Goal: Transaction & Acquisition: Purchase product/service

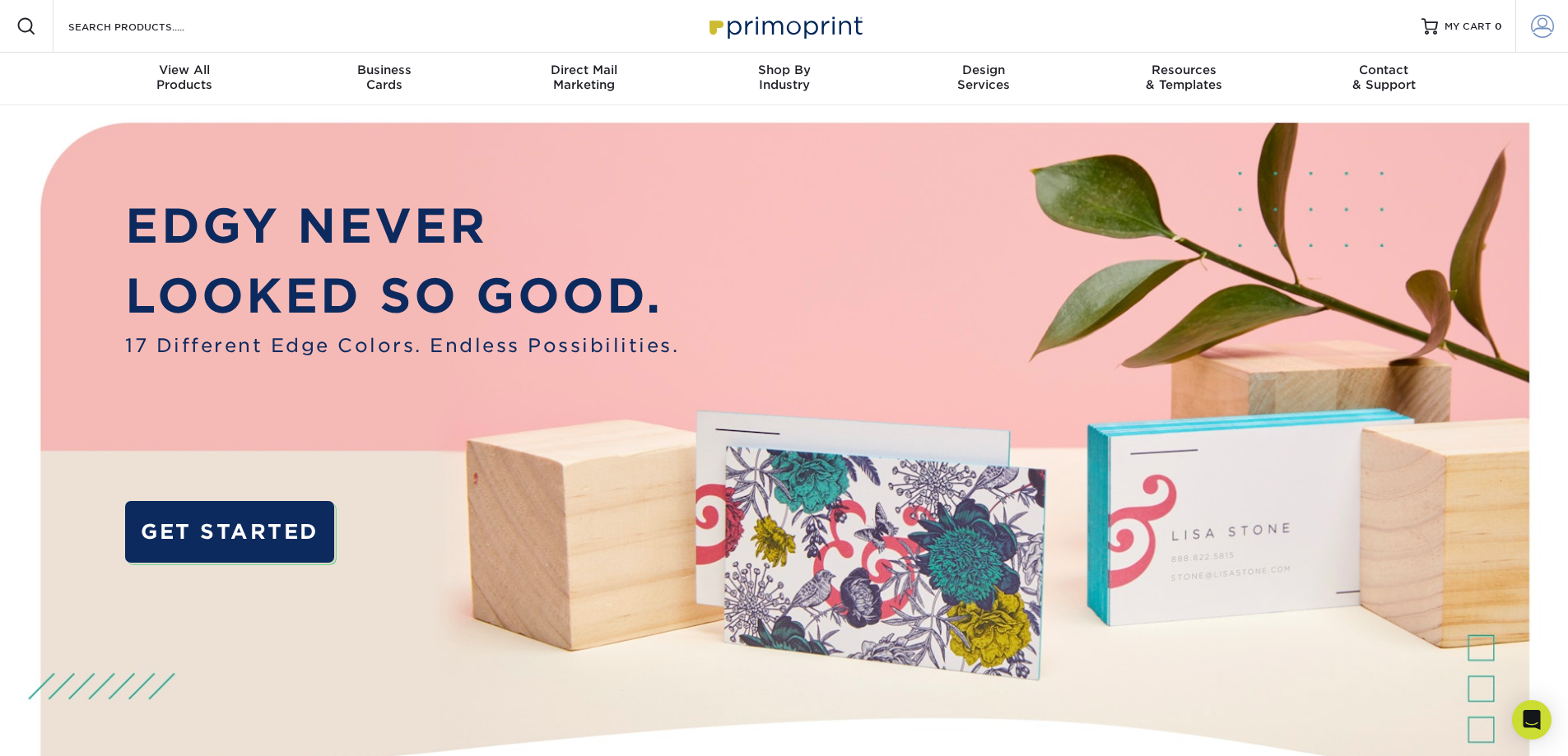
click at [1543, 29] on span at bounding box center [1542, 27] width 23 height 23
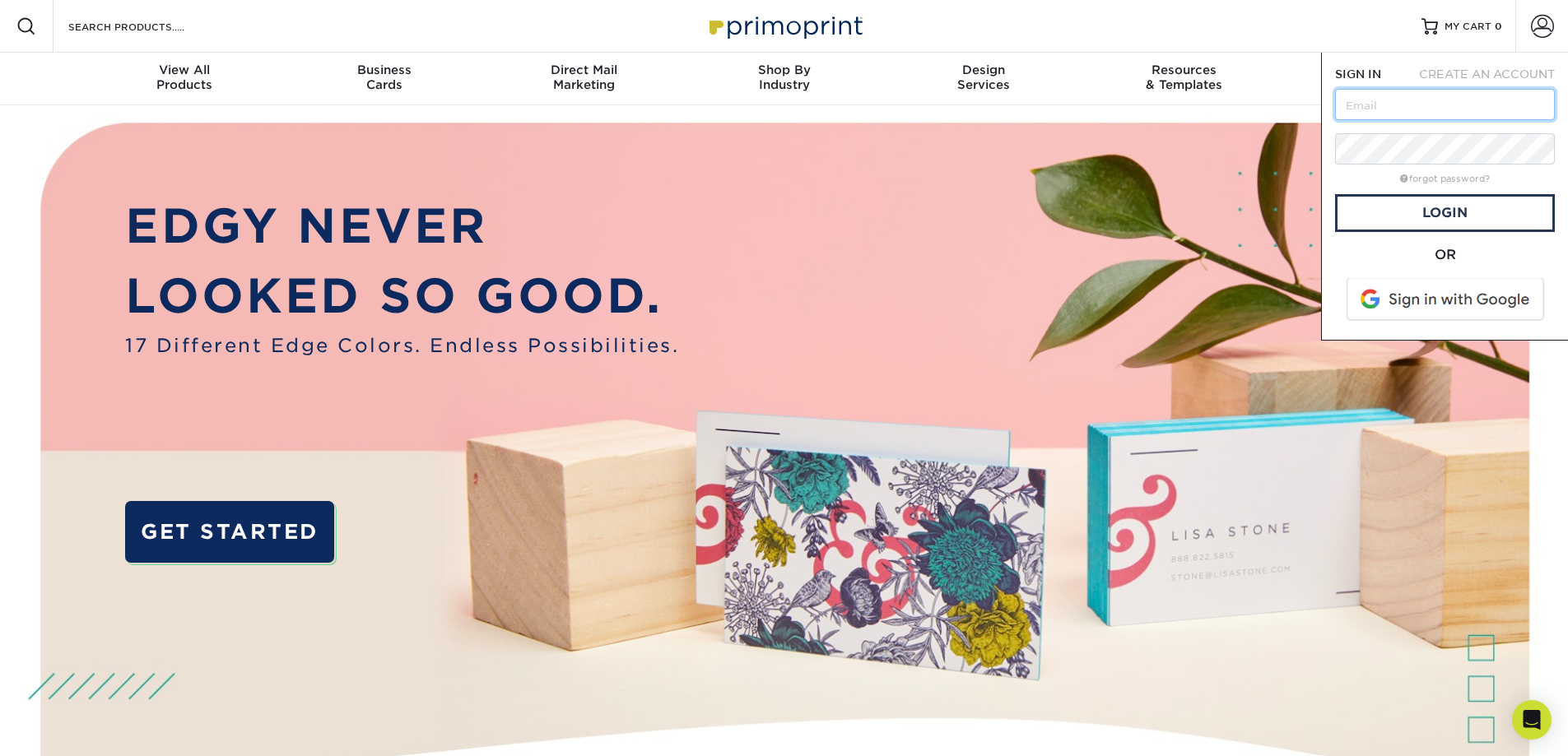
drag, startPoint x: 1344, startPoint y: 102, endPoint x: 1347, endPoint y: 122, distance: 20.2
click at [1344, 102] on input "text" at bounding box center [1445, 104] width 220 height 31
type input "bgarrow@georgebford.com"
click at [1448, 210] on link "Login" at bounding box center [1445, 213] width 220 height 38
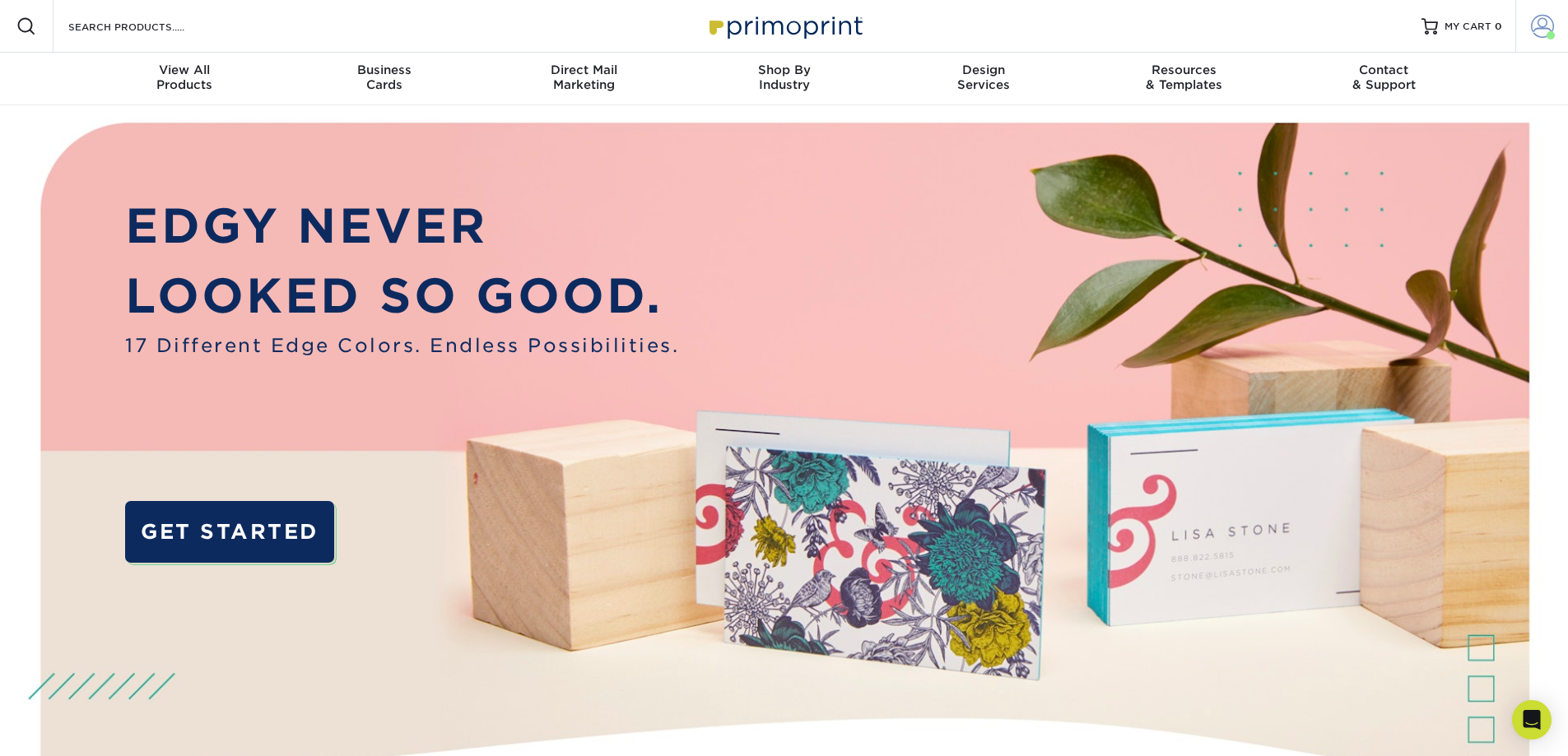
click at [1542, 27] on span at bounding box center [1542, 27] width 23 height 23
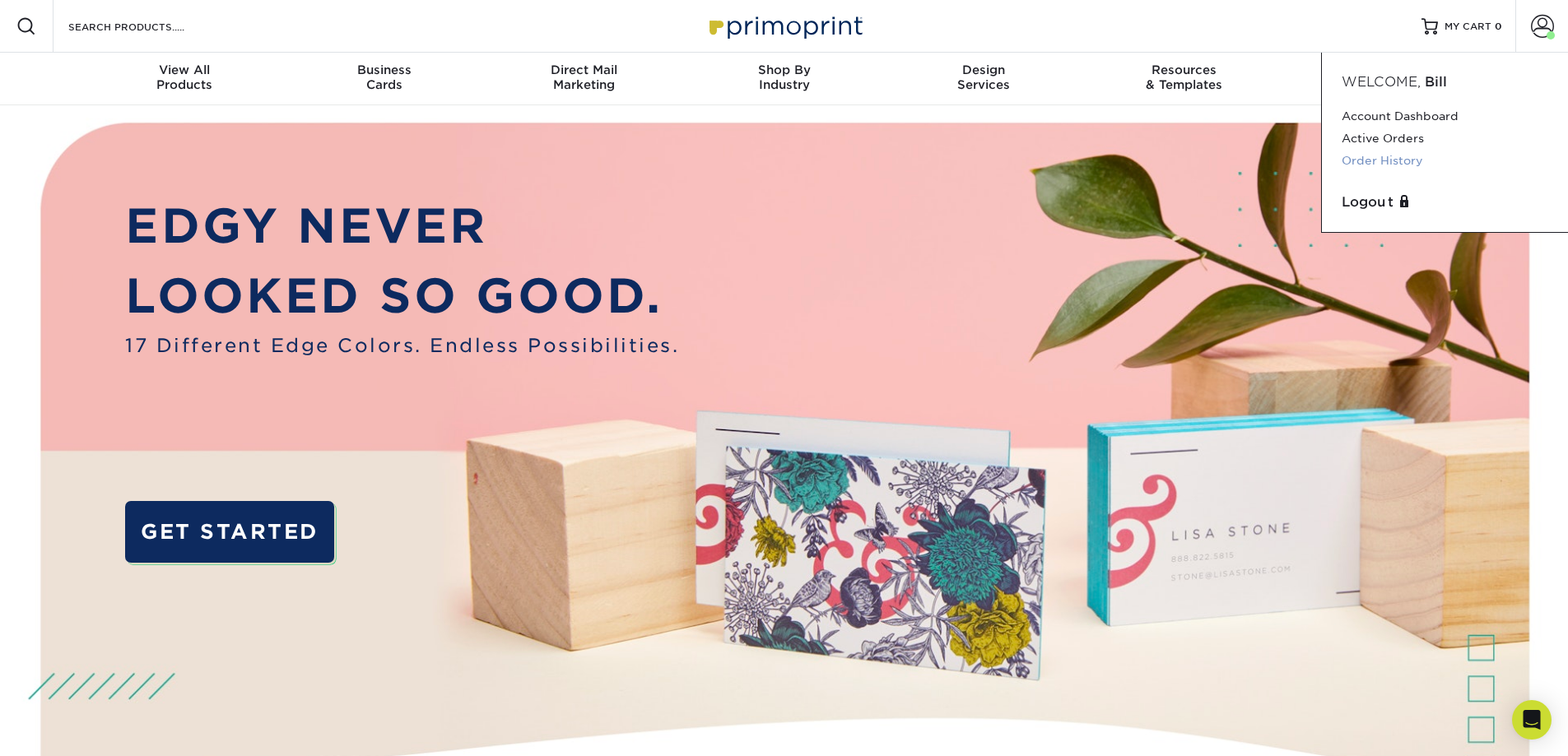
click at [1375, 158] on link "Order History" at bounding box center [1445, 160] width 207 height 22
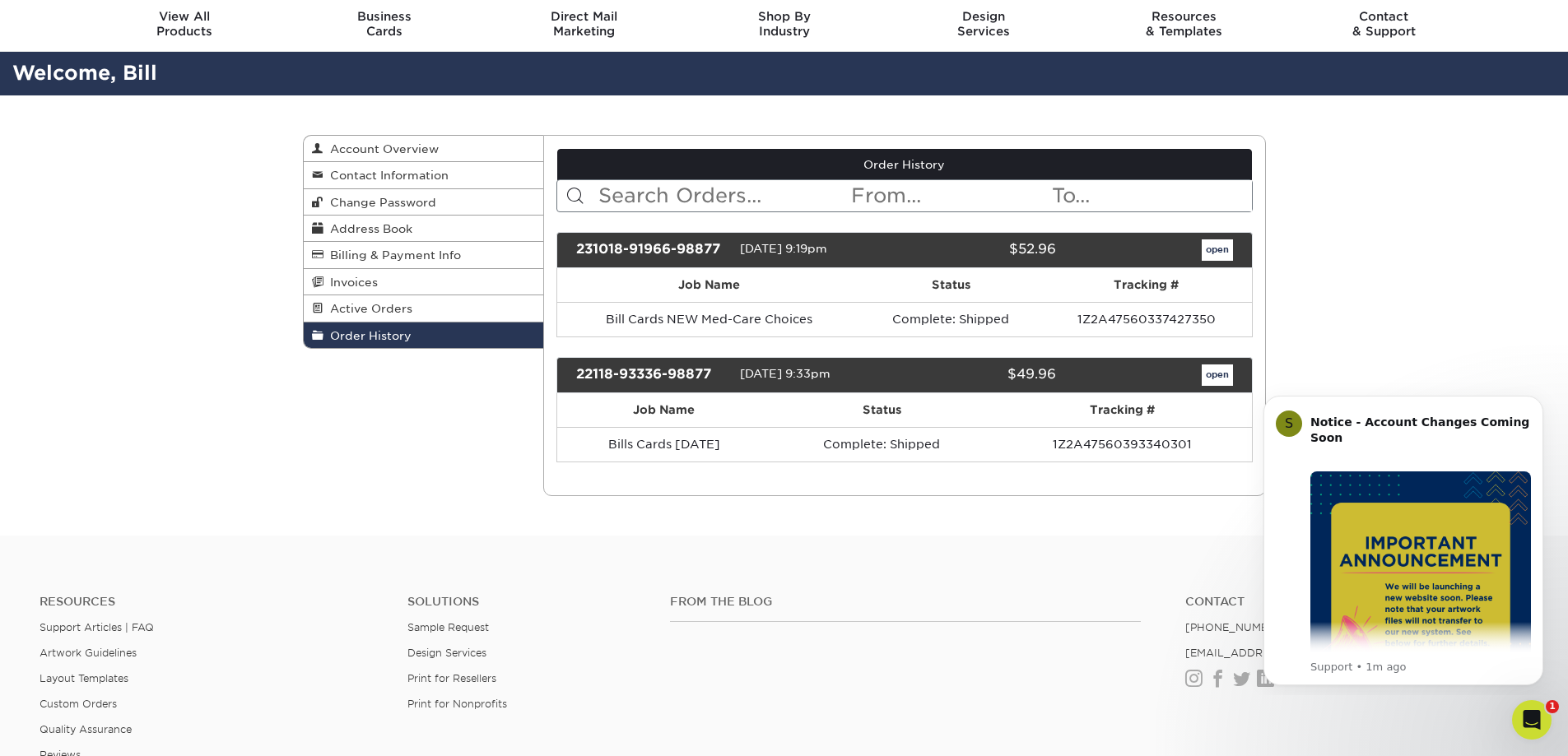
scroll to position [82, 0]
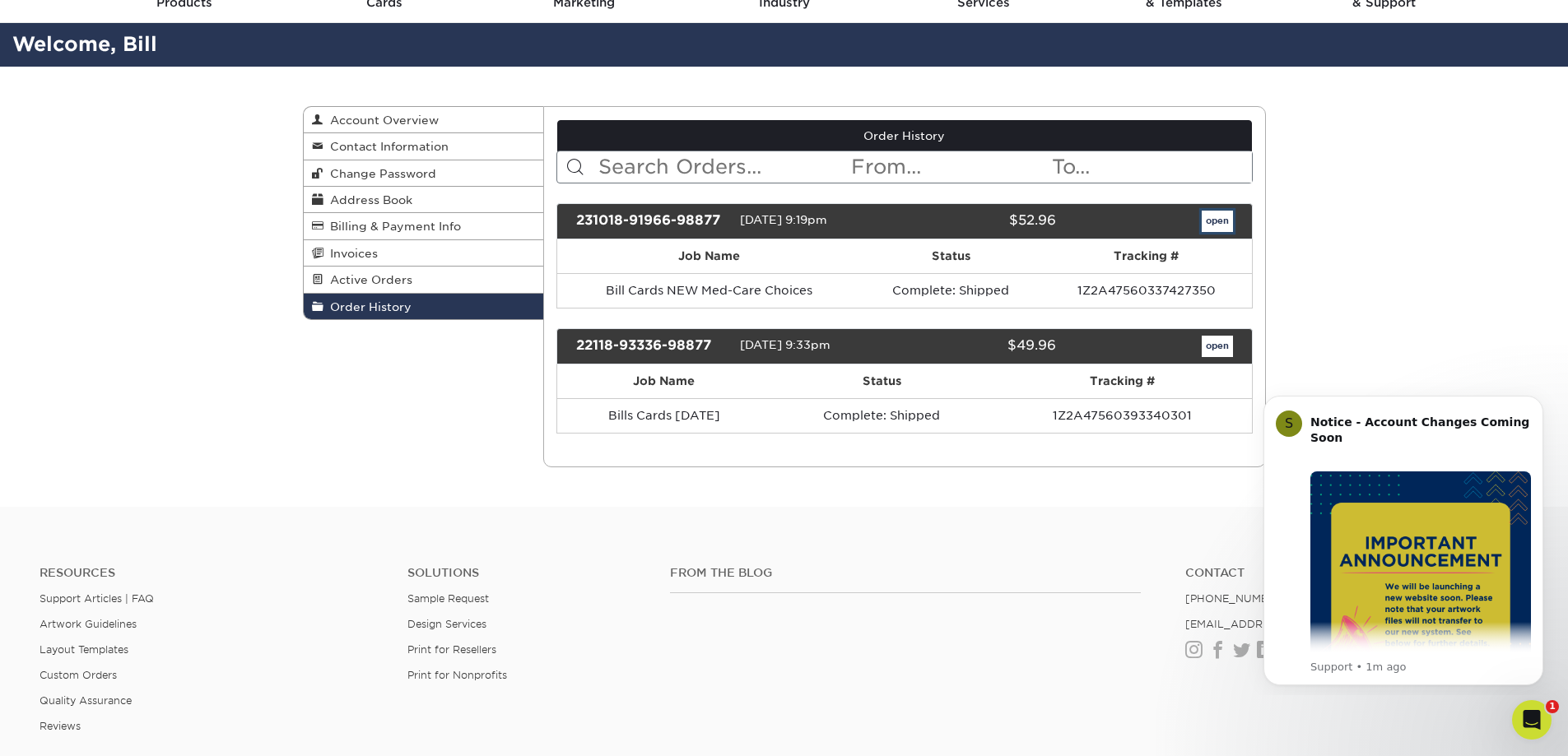
click at [1222, 221] on link "open" at bounding box center [1217, 221] width 31 height 22
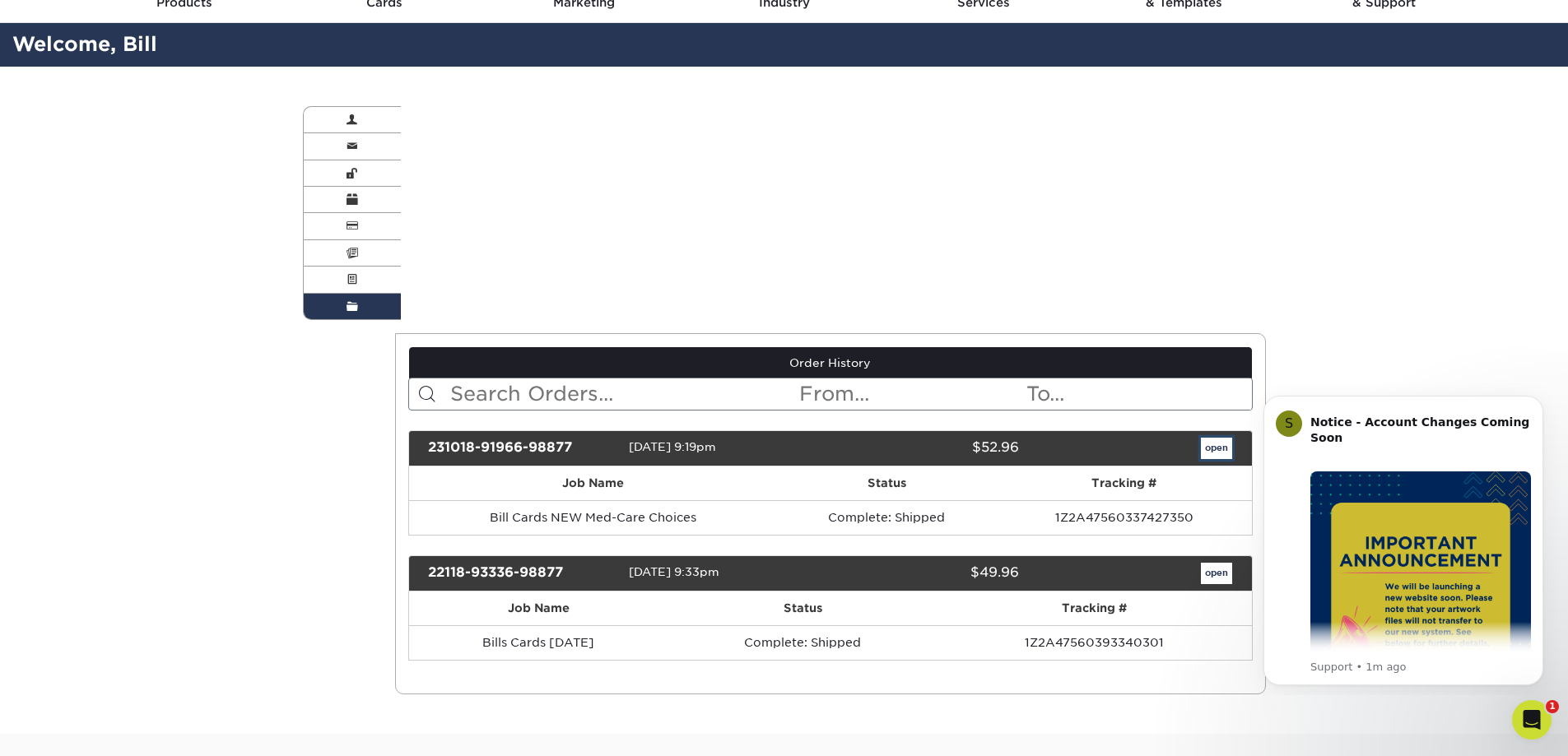
scroll to position [0, 0]
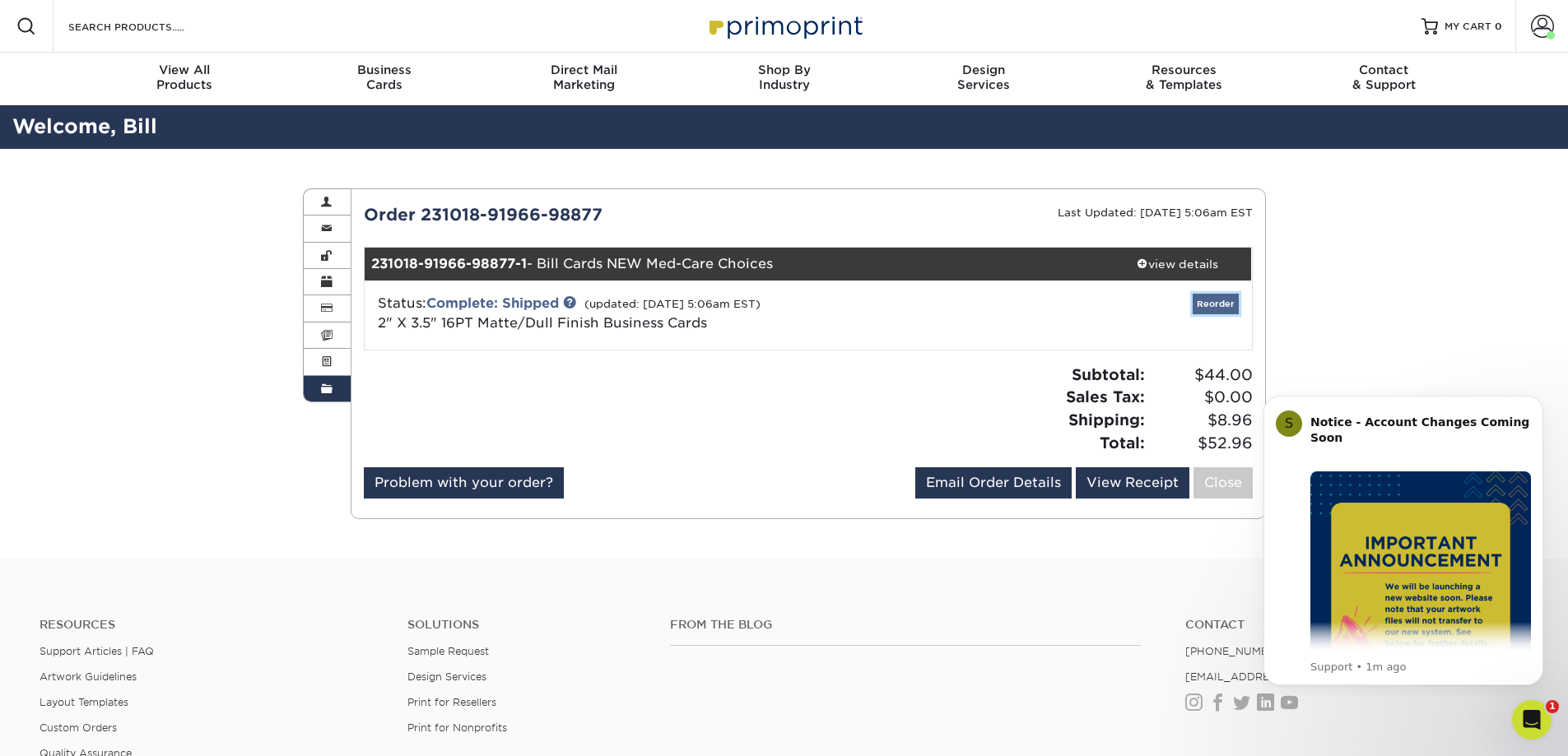
click at [1217, 301] on link "Reorder" at bounding box center [1216, 304] width 46 height 21
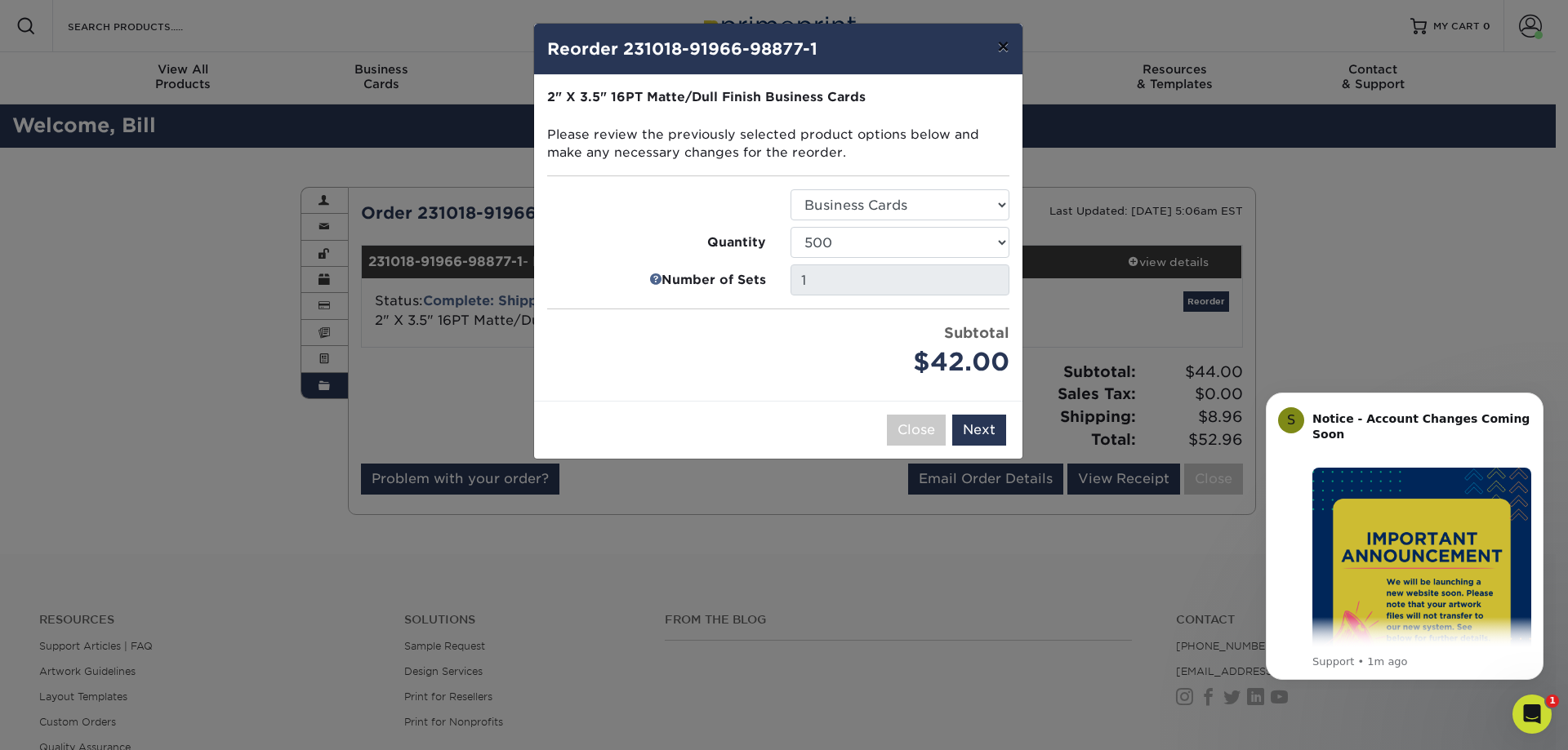
click at [1009, 45] on button "×" at bounding box center [1003, 46] width 38 height 46
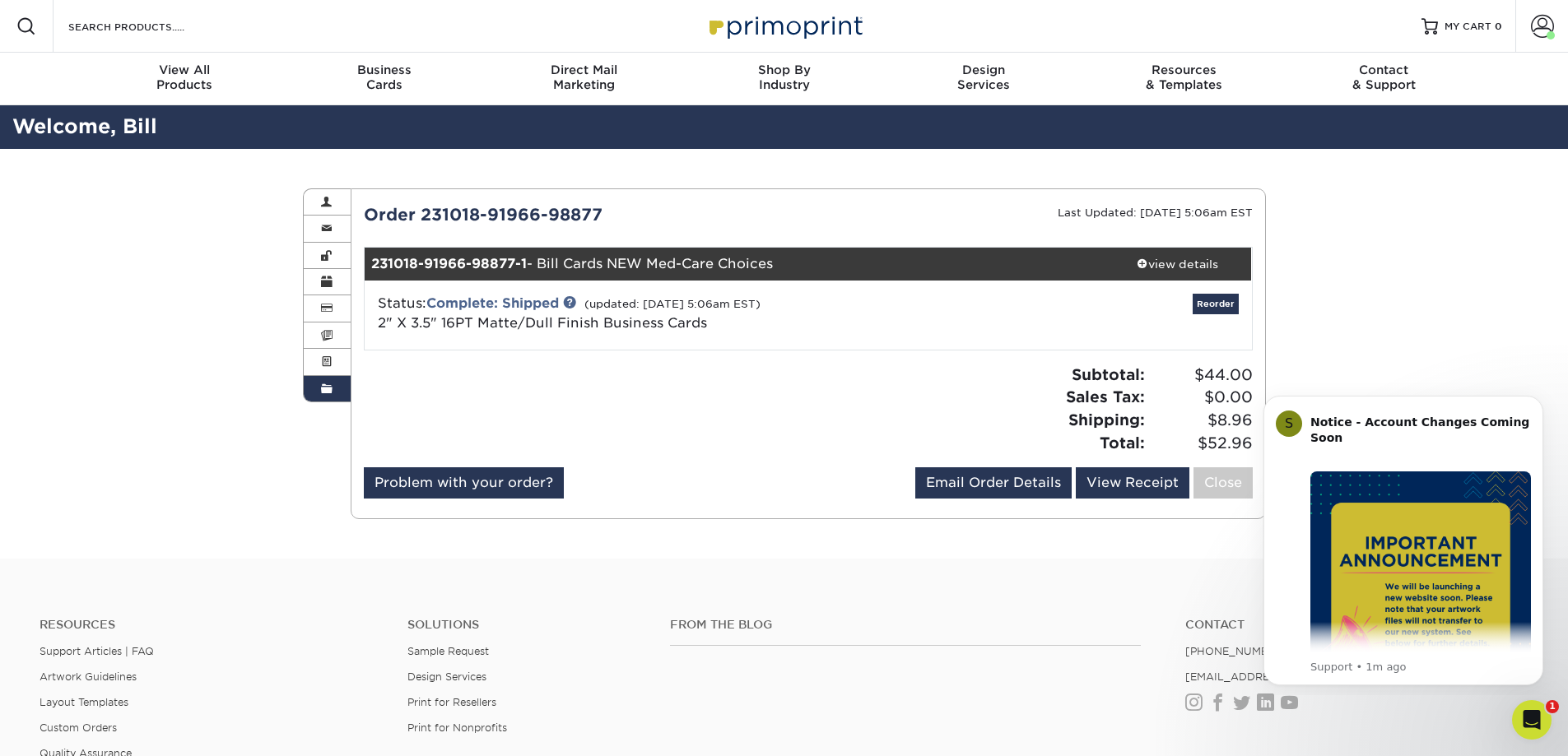
click at [175, 226] on div "Order History Account Overview Contact Information Change Password Address Book…" at bounding box center [784, 353] width 1568 height 410
click at [1545, 26] on span at bounding box center [1542, 27] width 23 height 23
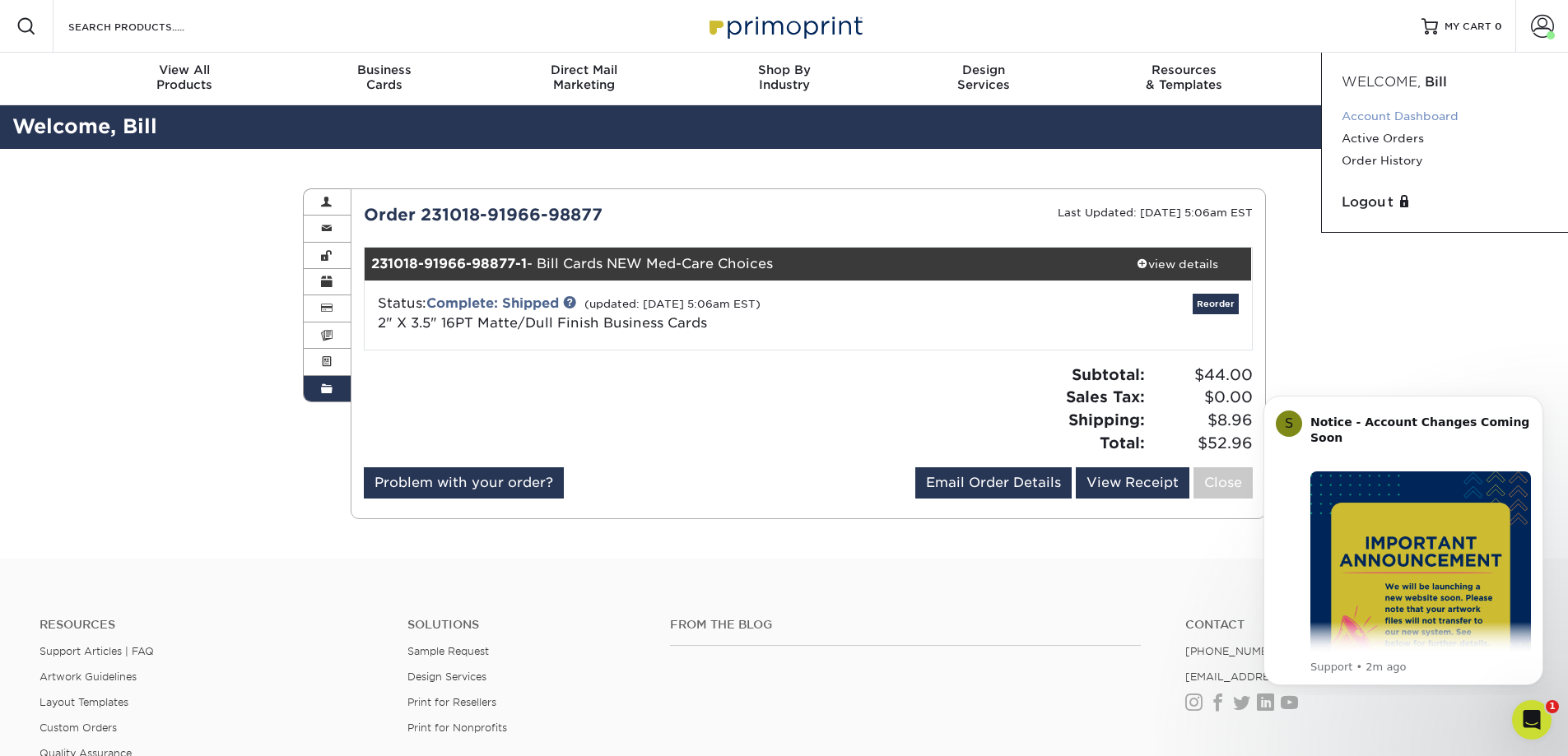
click at [1397, 115] on link "Account Dashboard" at bounding box center [1445, 116] width 207 height 22
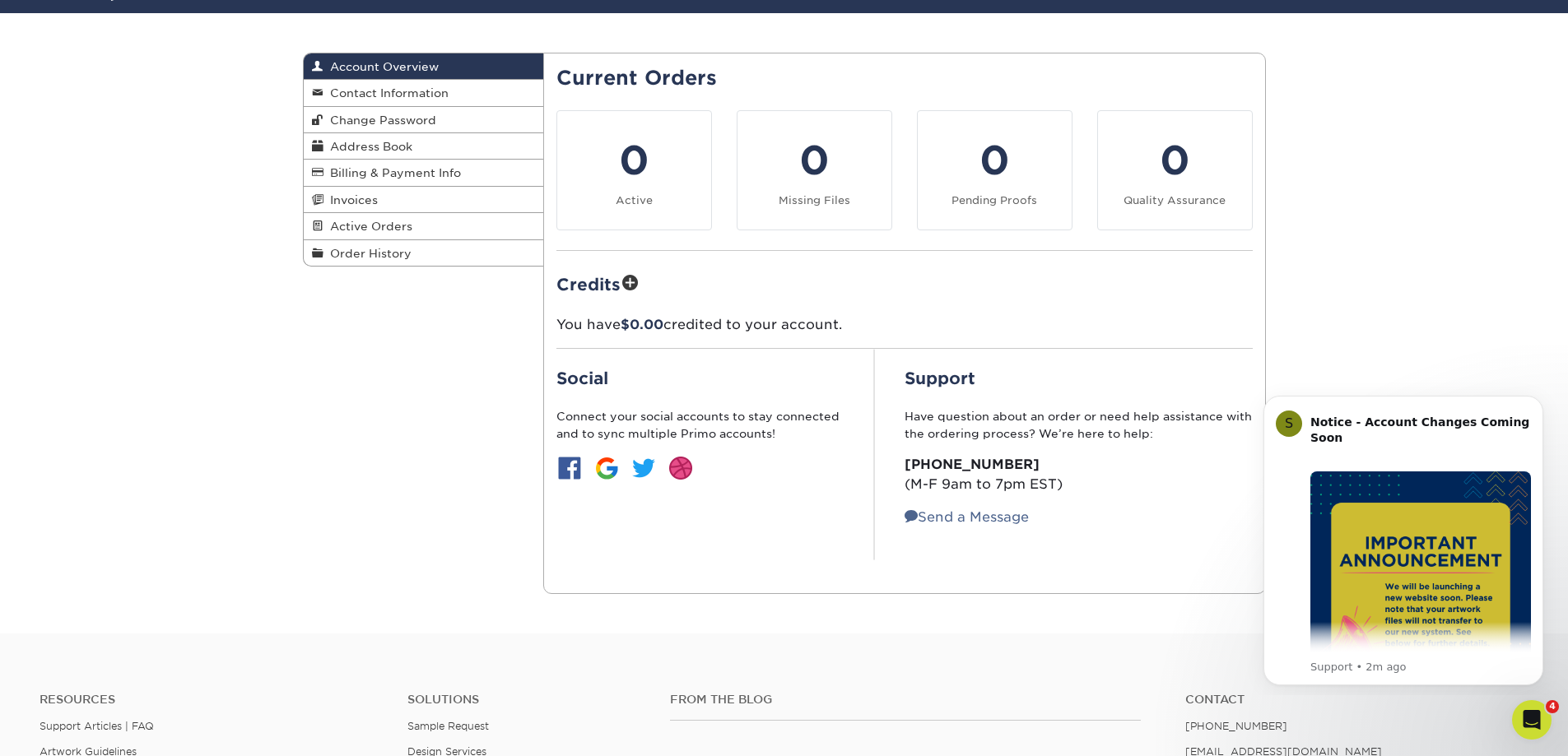
scroll to position [165, 0]
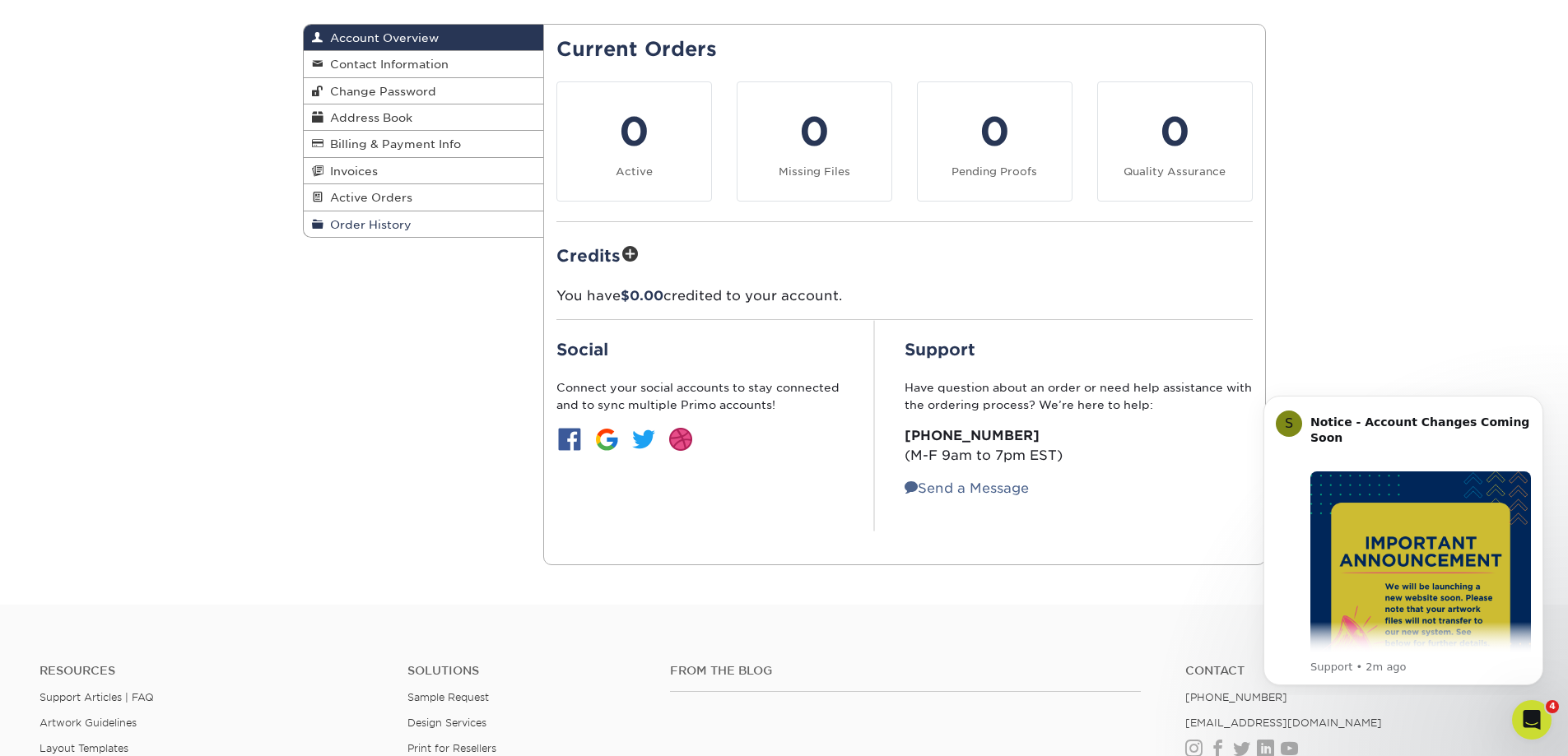
click at [351, 222] on span "Order History" at bounding box center [367, 225] width 88 height 13
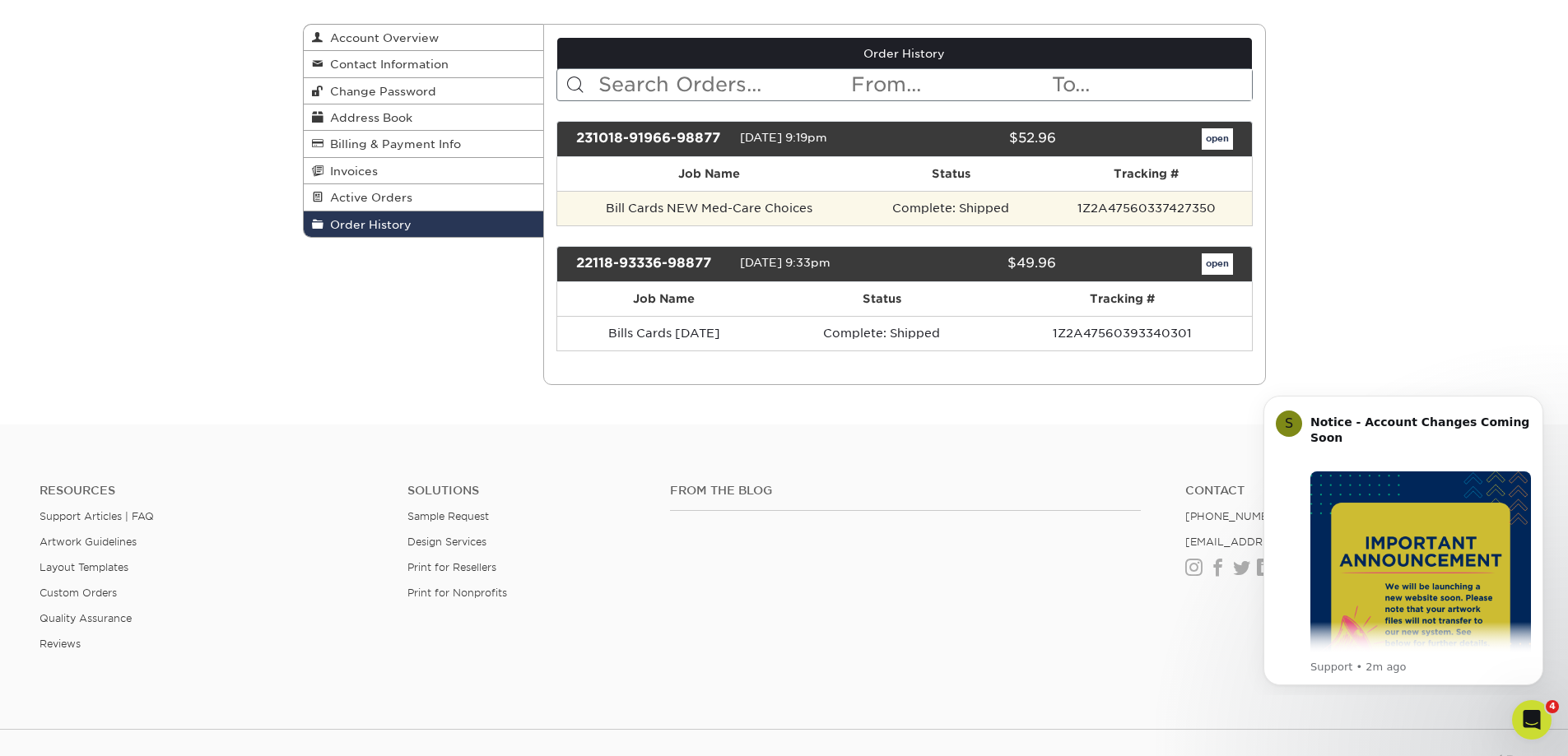
click at [643, 209] on td "Bill Cards NEW Med-Care Choices" at bounding box center [709, 208] width 303 height 34
click at [676, 210] on td "Bill Cards NEW Med-Care Choices" at bounding box center [709, 208] width 303 height 34
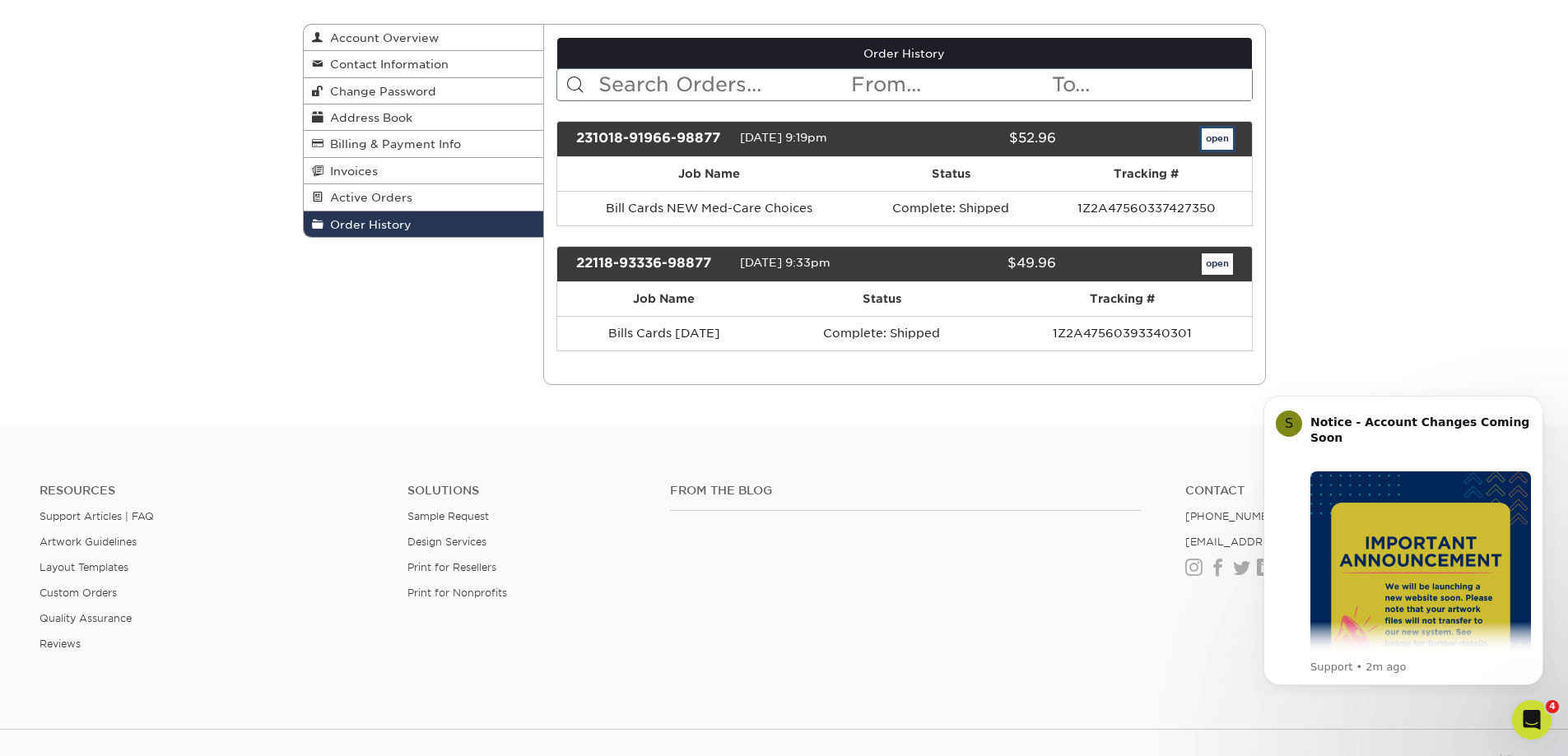
click at [1219, 137] on link "open" at bounding box center [1217, 139] width 31 height 22
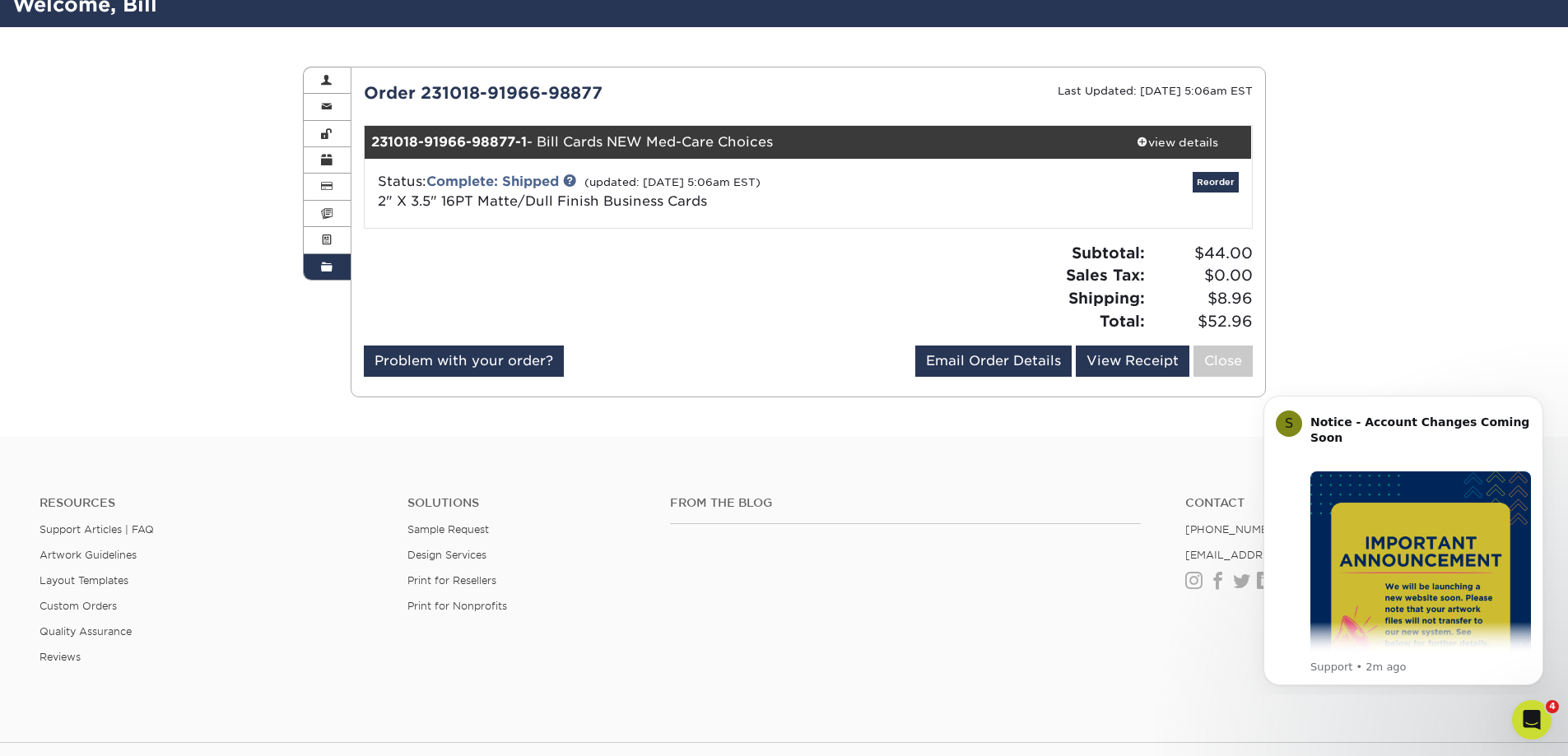
scroll to position [165, 0]
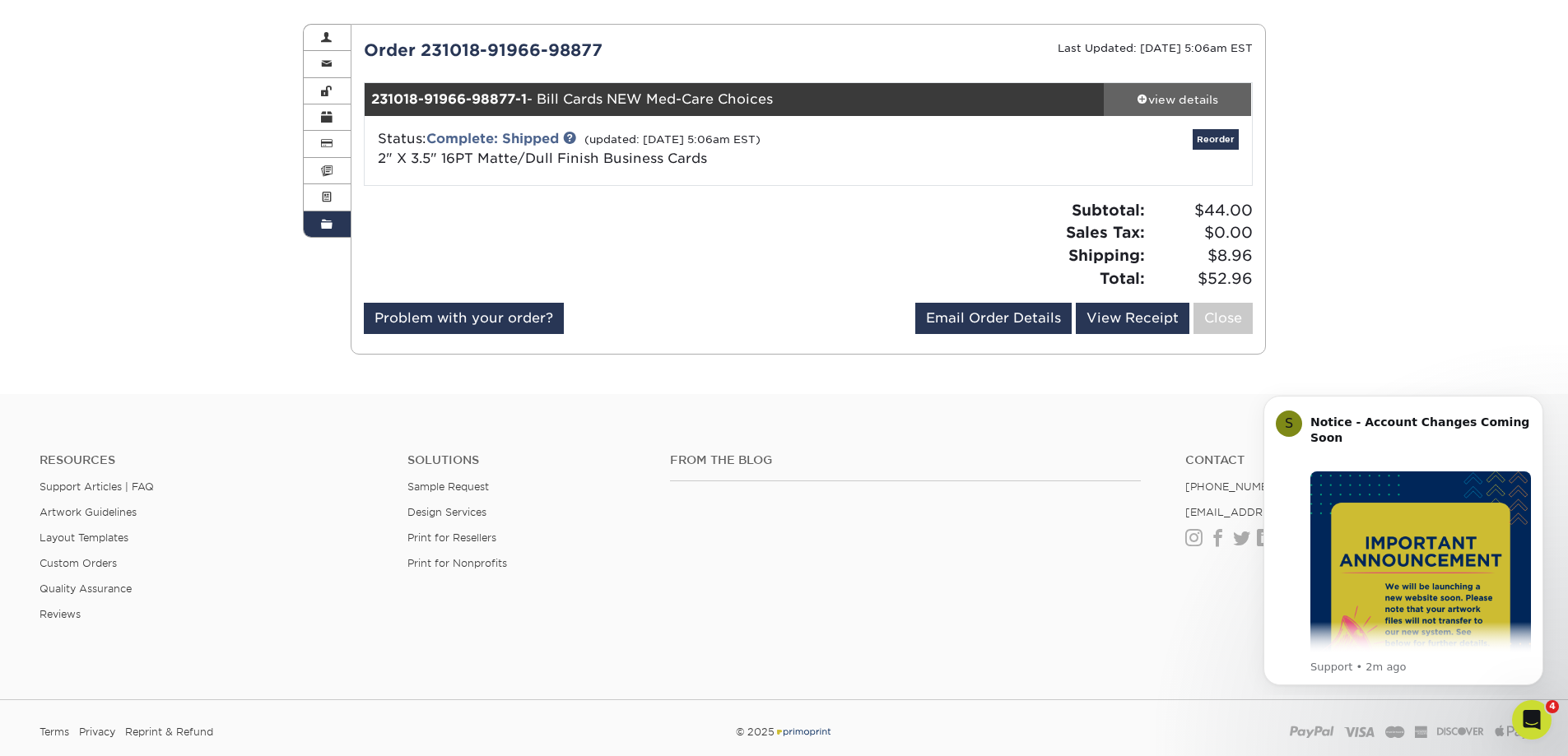
click at [1165, 99] on div "view details" at bounding box center [1178, 99] width 148 height 16
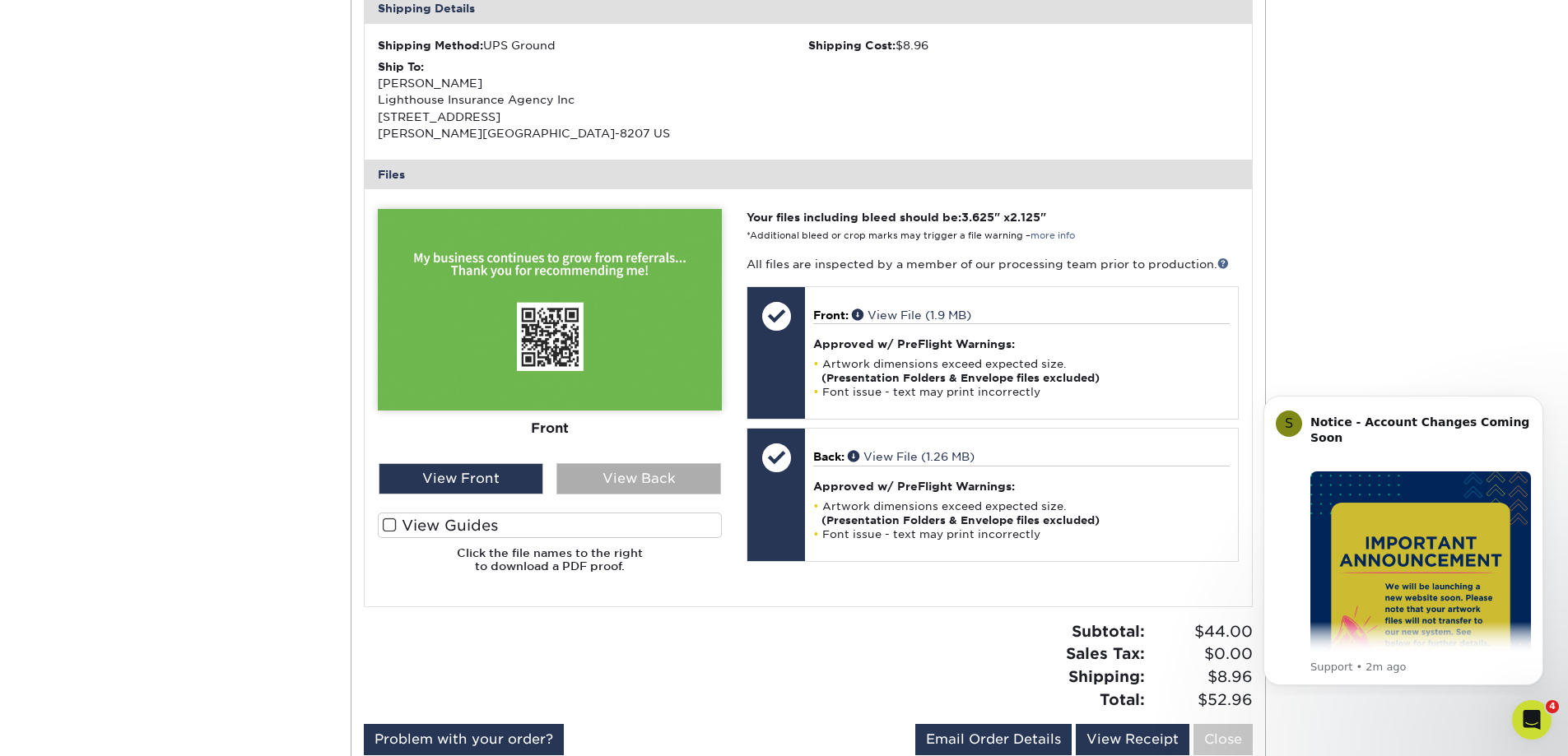
scroll to position [576, 0]
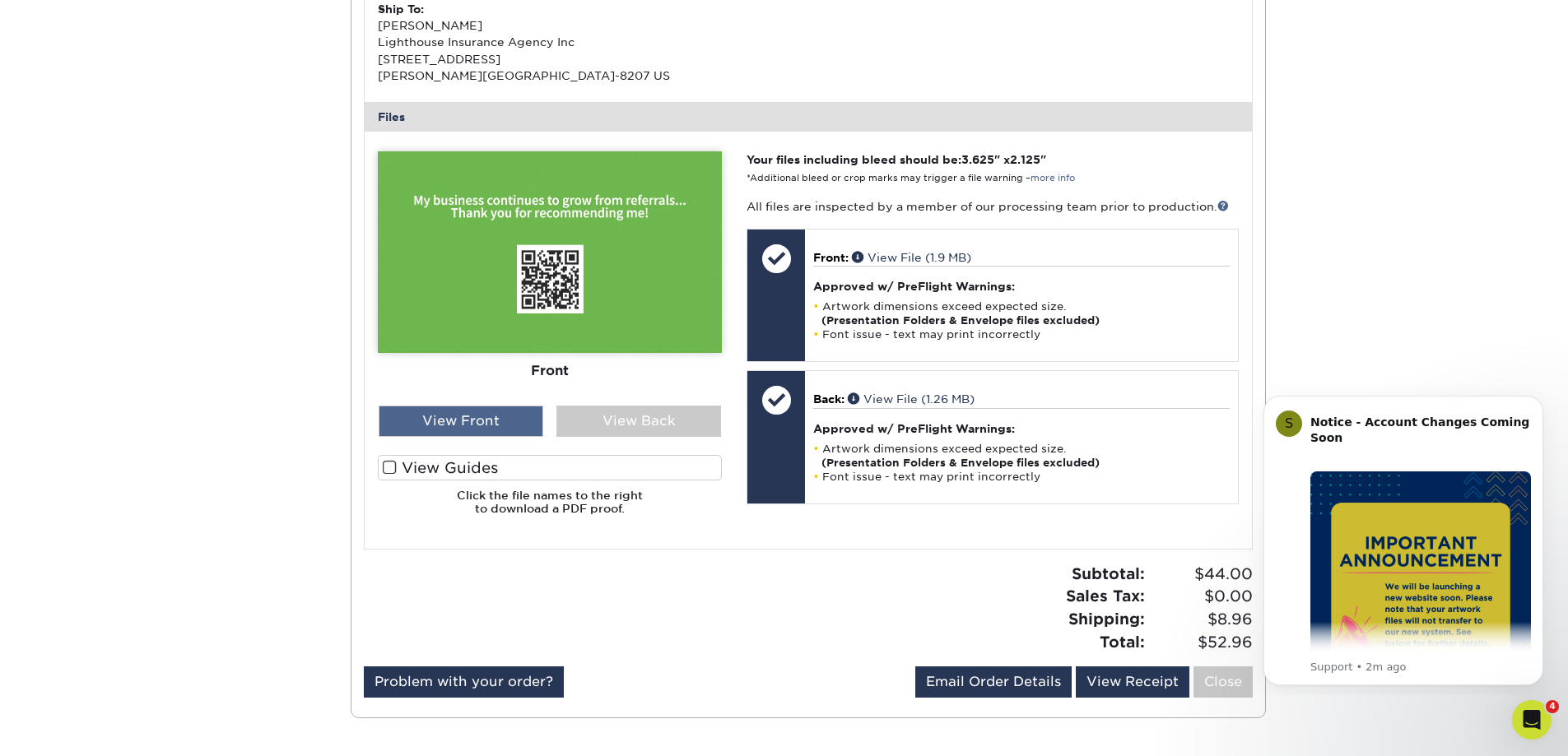
click at [461, 419] on div "View Front" at bounding box center [461, 421] width 165 height 31
click at [436, 420] on div "View Front" at bounding box center [461, 421] width 165 height 31
click at [645, 420] on div "View Back" at bounding box center [639, 421] width 165 height 31
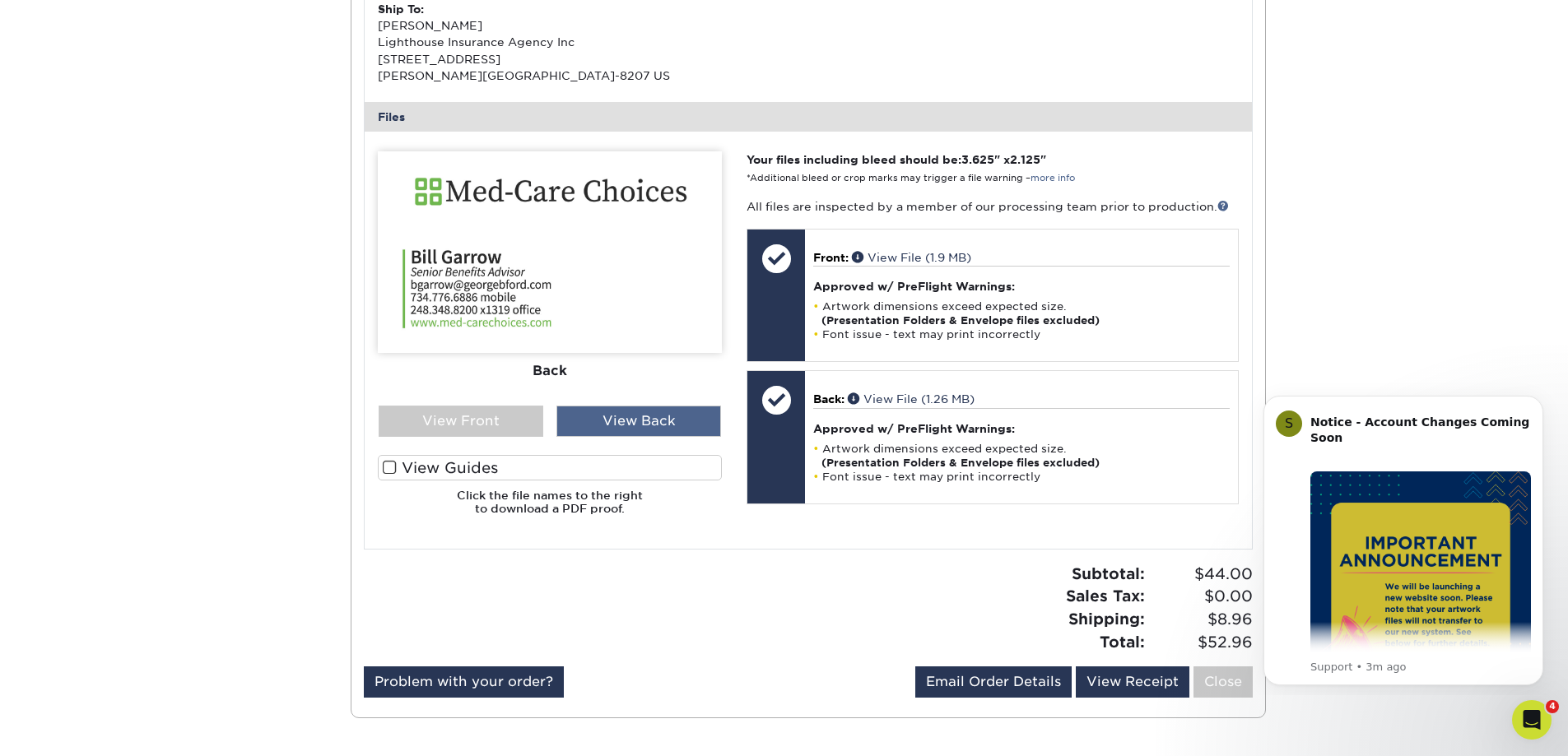
click at [652, 421] on div "View Back" at bounding box center [639, 421] width 165 height 31
click at [455, 422] on div "View Front" at bounding box center [461, 421] width 165 height 31
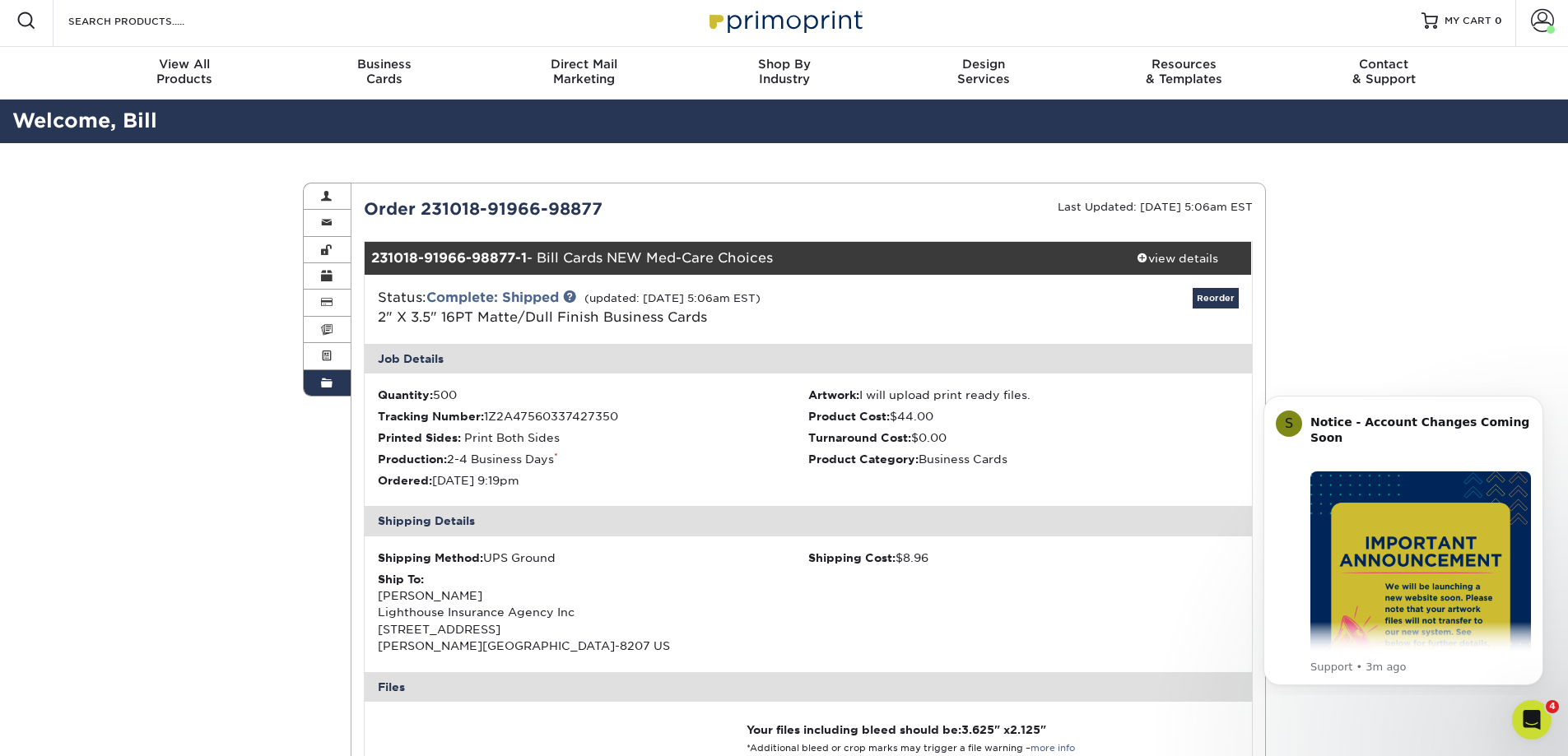
scroll to position [0, 0]
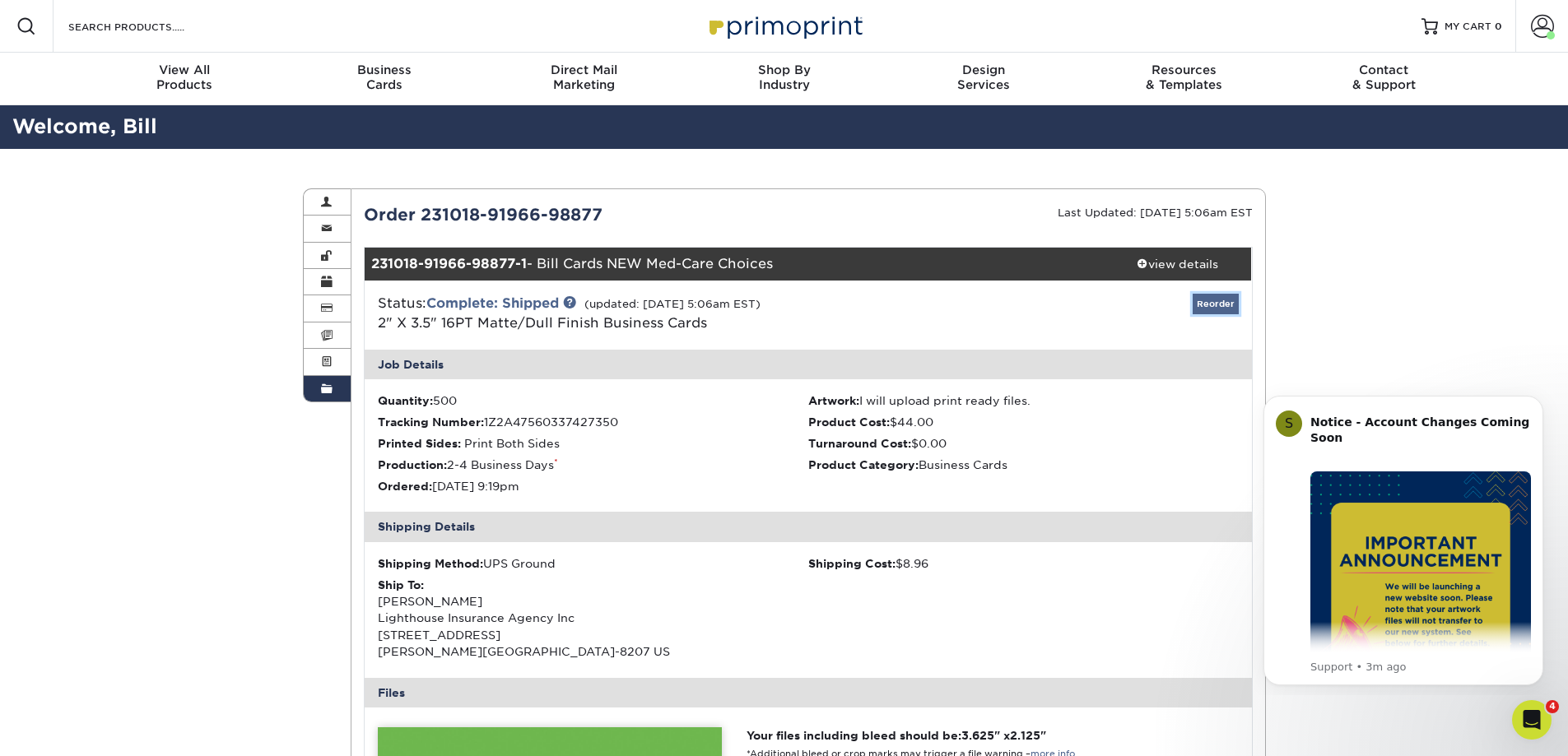
click at [1215, 303] on link "Reorder" at bounding box center [1216, 304] width 46 height 21
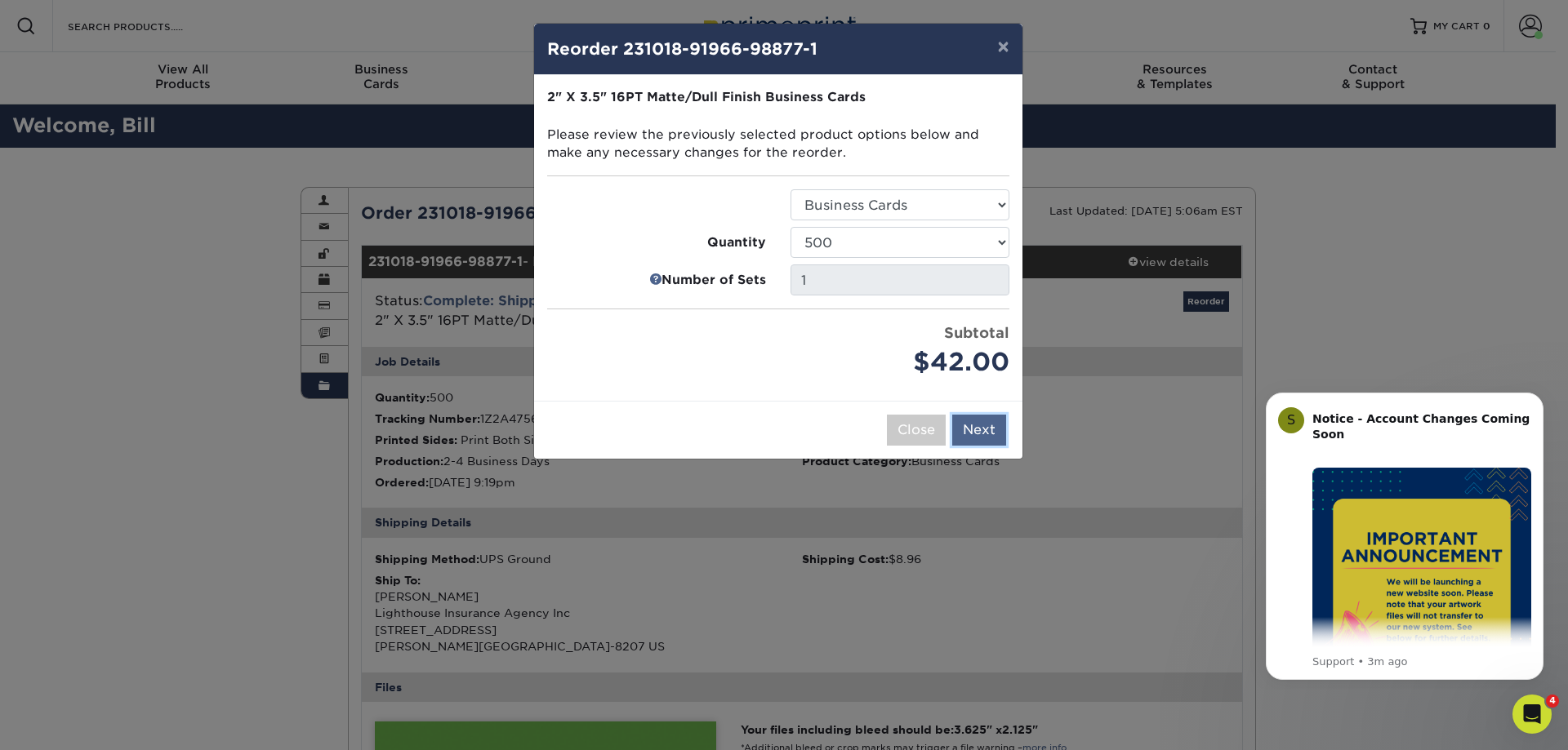
click at [984, 431] on button "Next" at bounding box center [979, 430] width 54 height 31
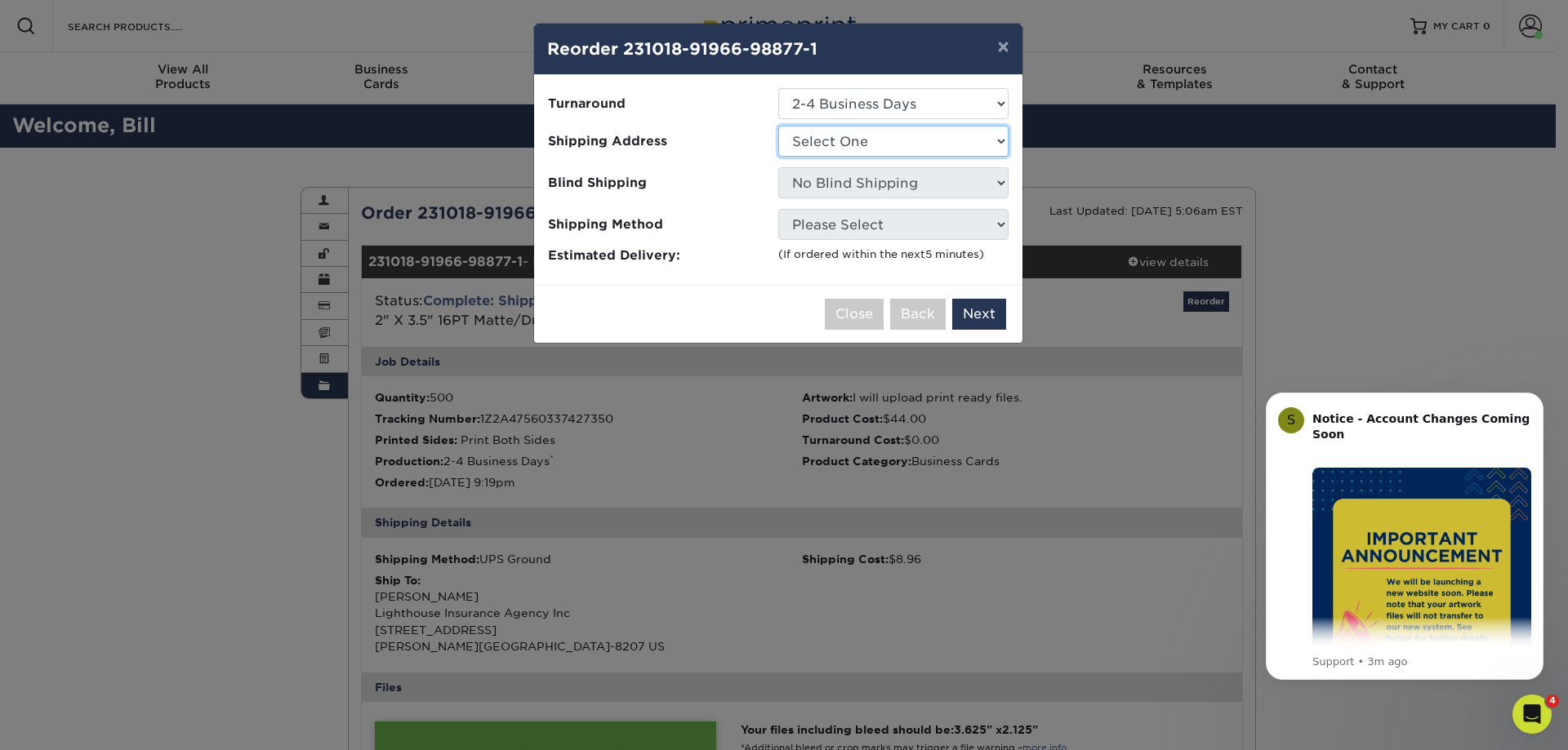
click at [1003, 142] on select "Select One Bills business Cards" at bounding box center [893, 141] width 230 height 31
select select "241747"
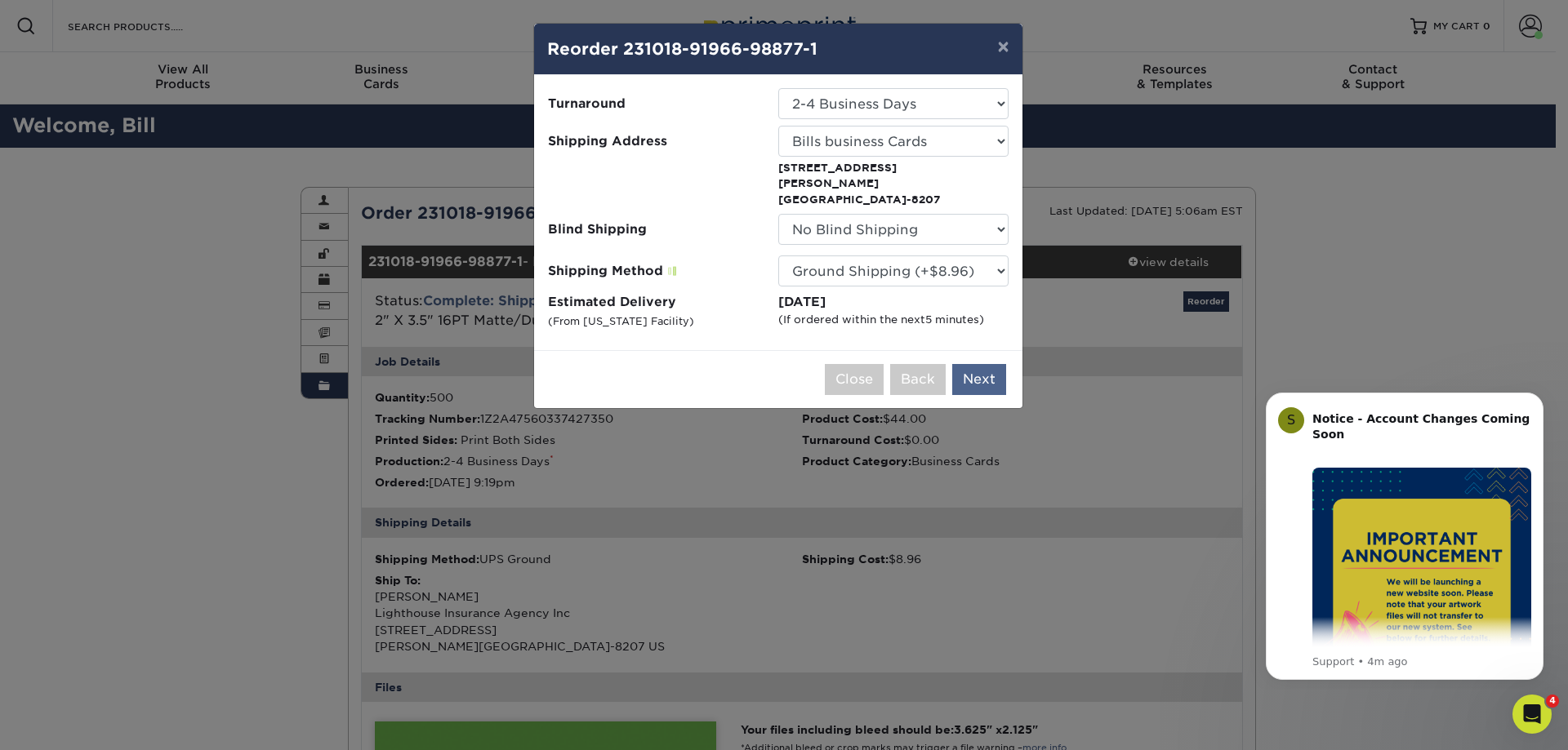
click at [978, 351] on div "Close Back Next Add to Cart" at bounding box center [778, 380] width 489 height 58
click at [986, 364] on button "Next" at bounding box center [979, 379] width 54 height 31
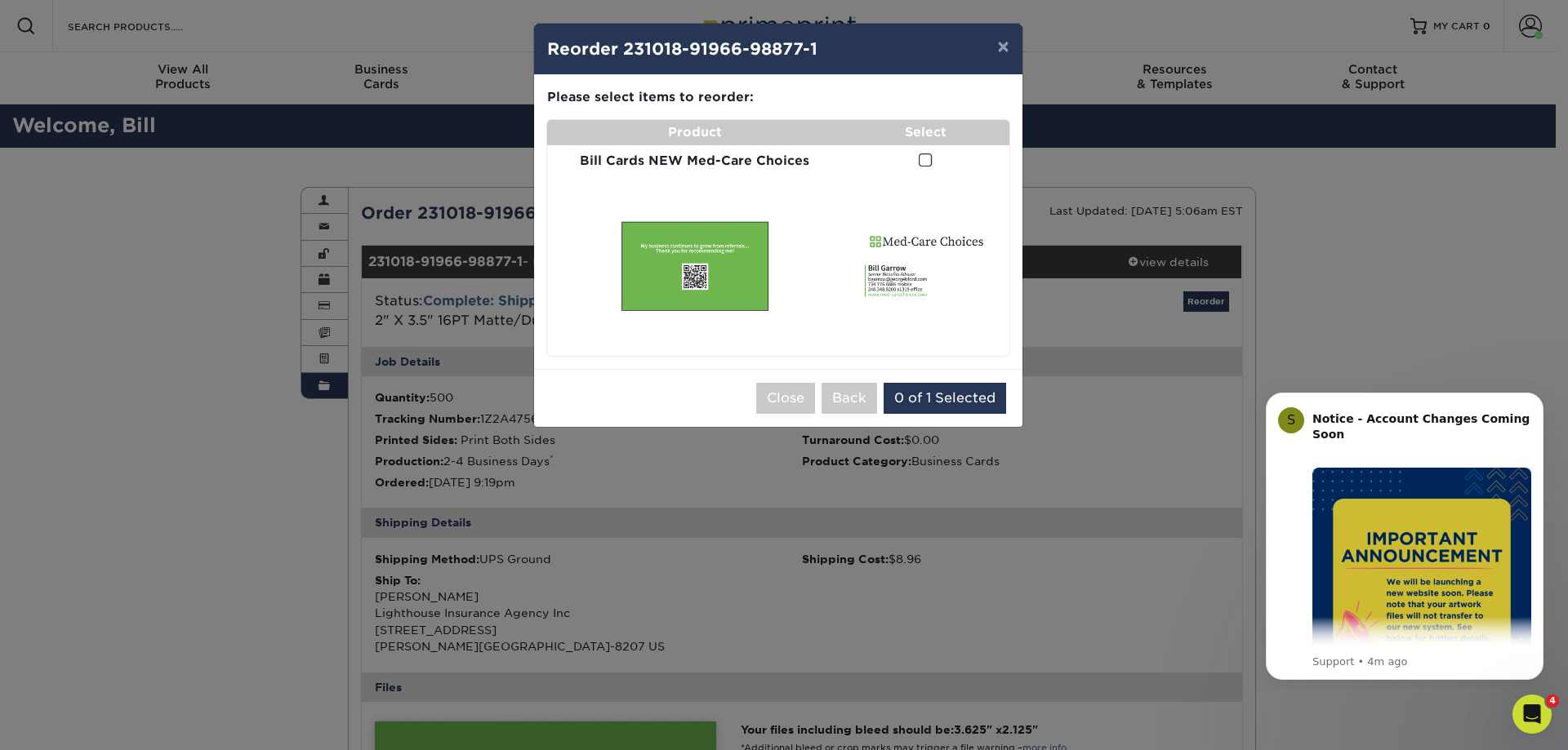
click at [927, 161] on span at bounding box center [925, 160] width 14 height 16
click at [0, 0] on input "checkbox" at bounding box center [0, 0] width 0 height 0
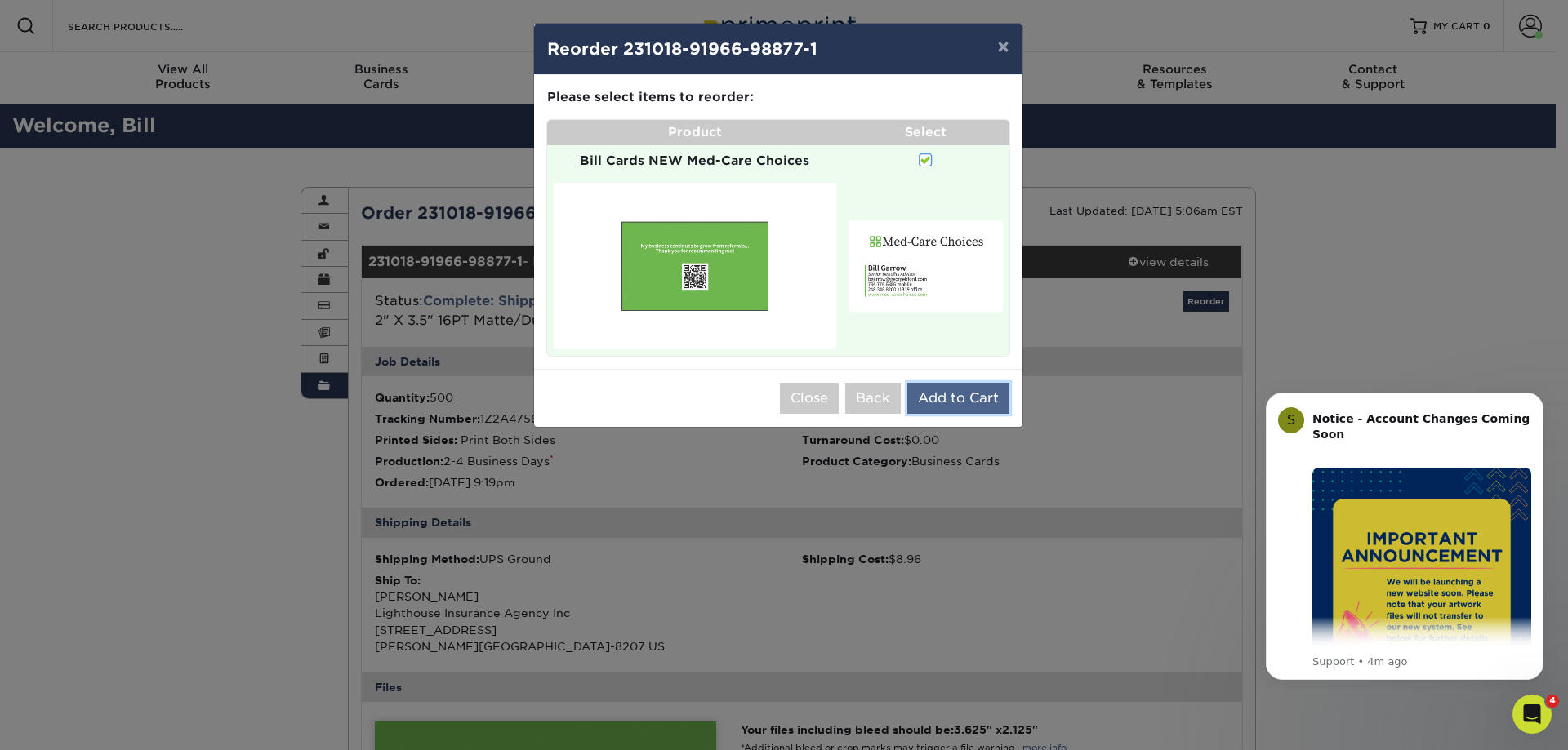
click at [976, 396] on button "Add to Cart" at bounding box center [958, 398] width 102 height 31
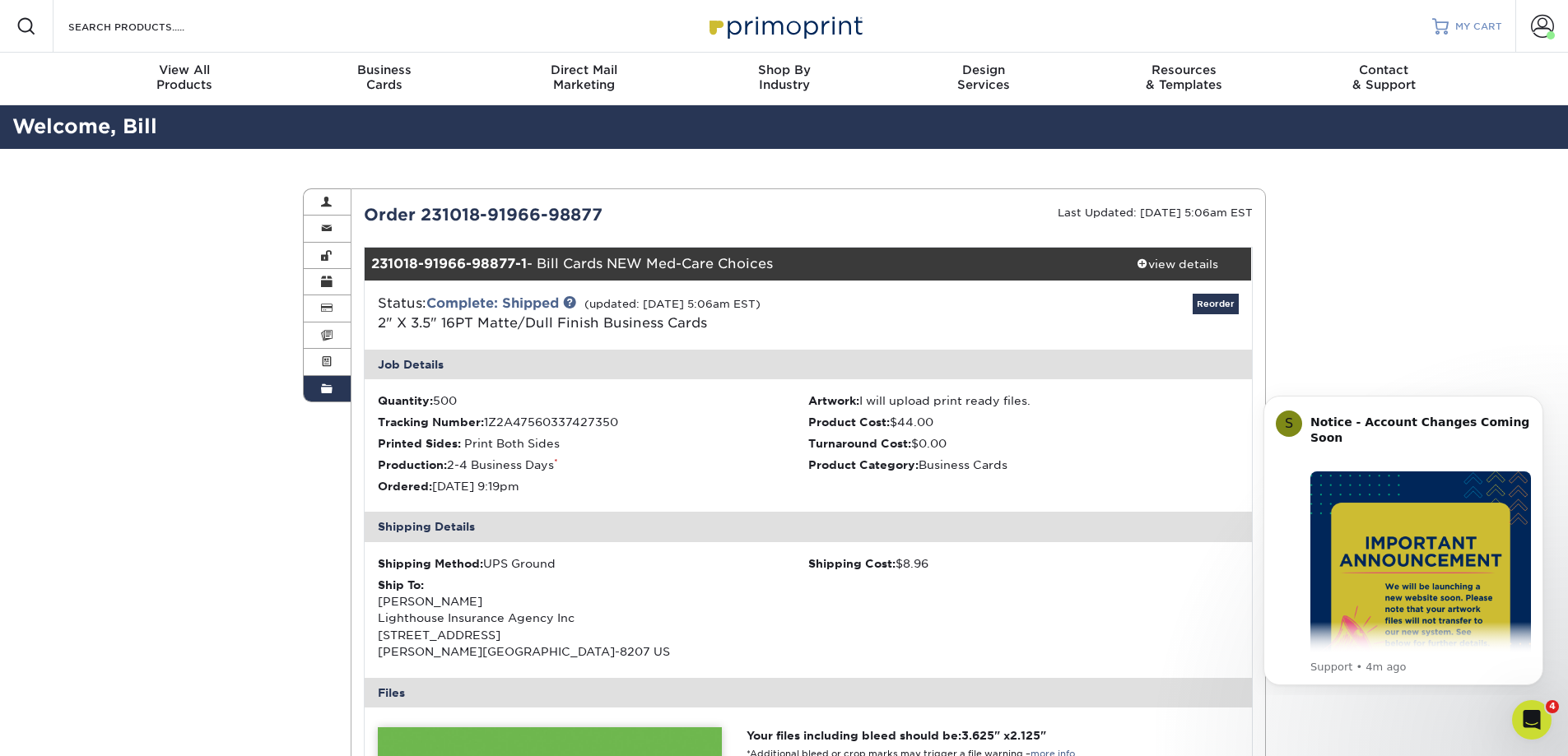
click at [1471, 22] on span "MY CART" at bounding box center [1479, 27] width 47 height 14
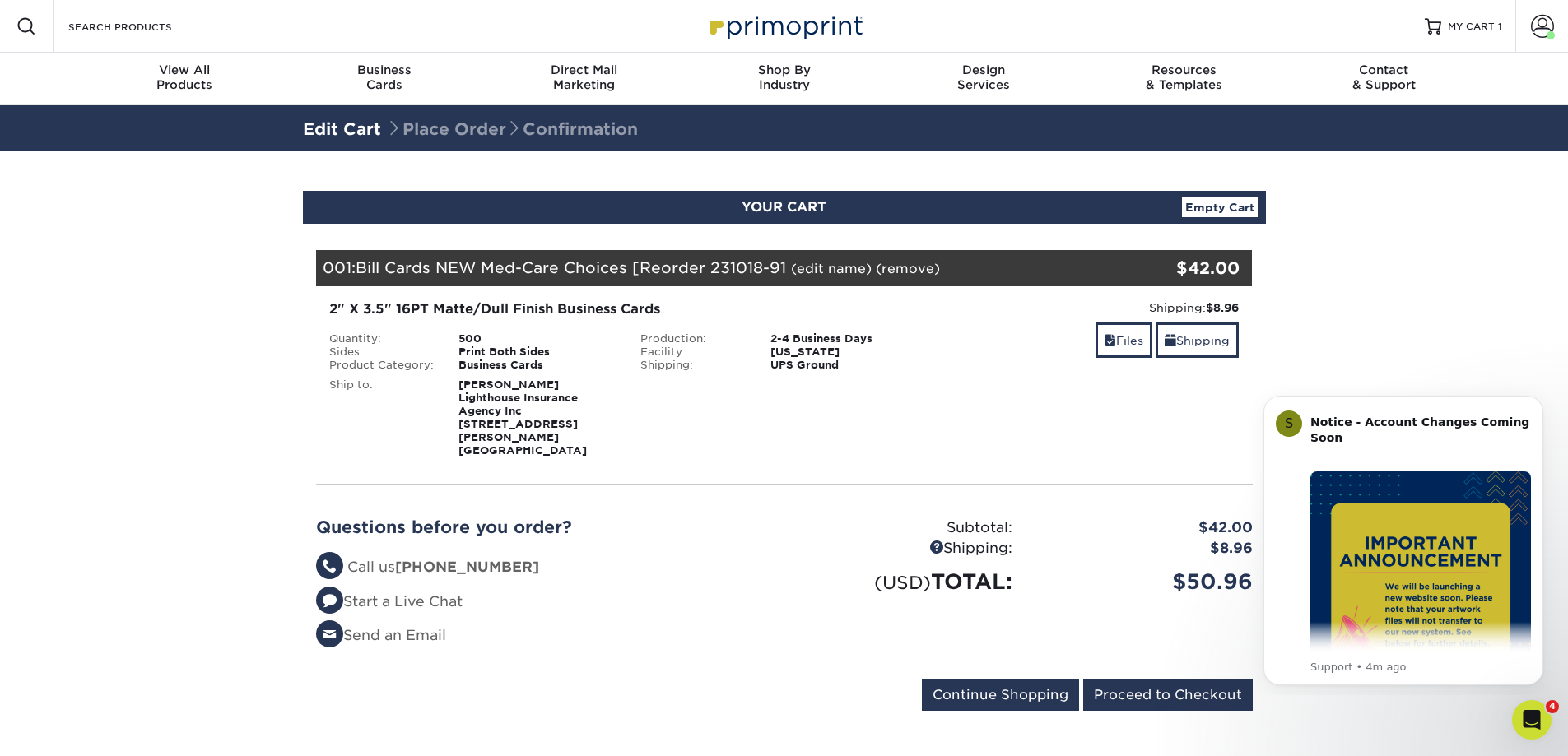
scroll to position [82, 0]
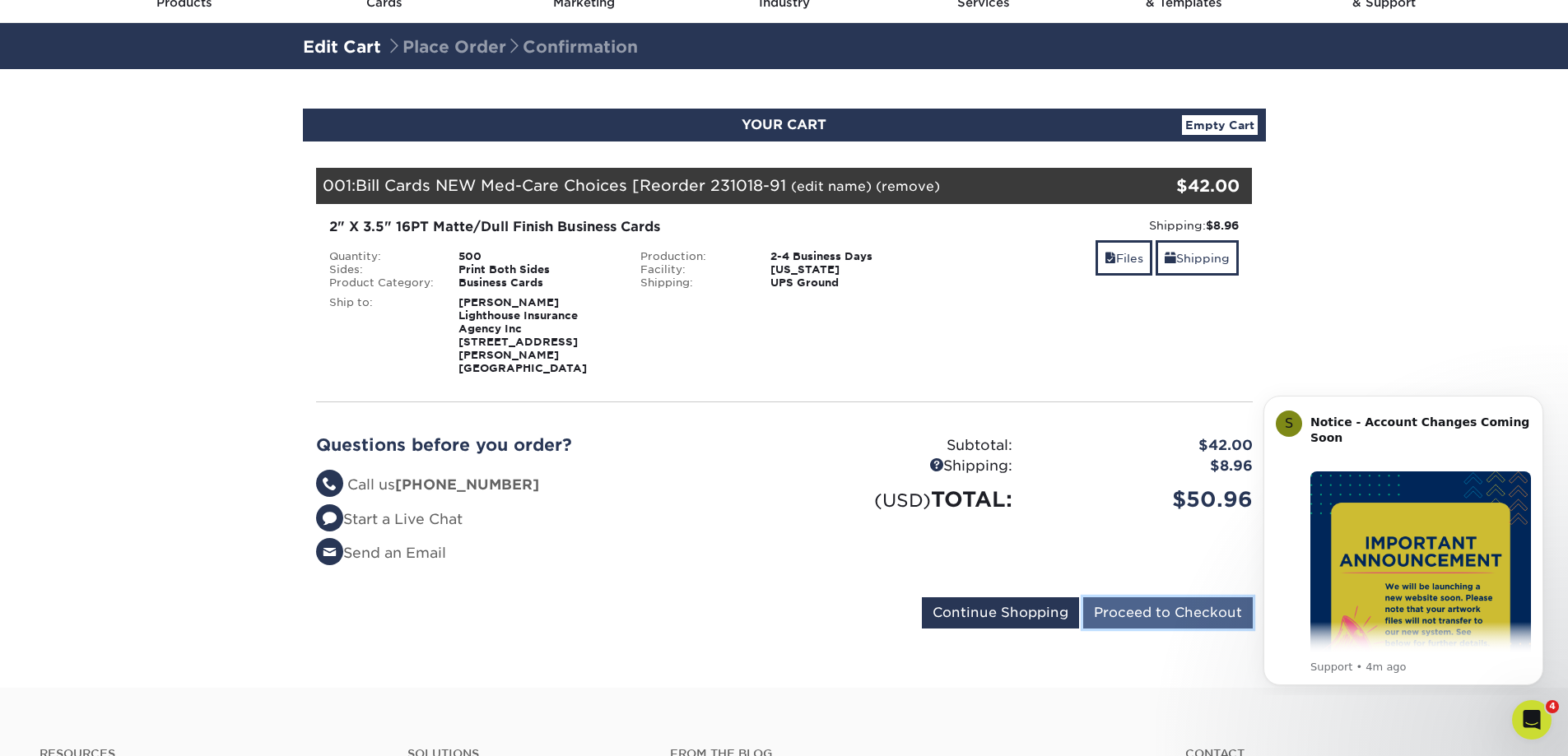
click at [1181, 599] on input "Proceed to Checkout" at bounding box center [1167, 613] width 170 height 31
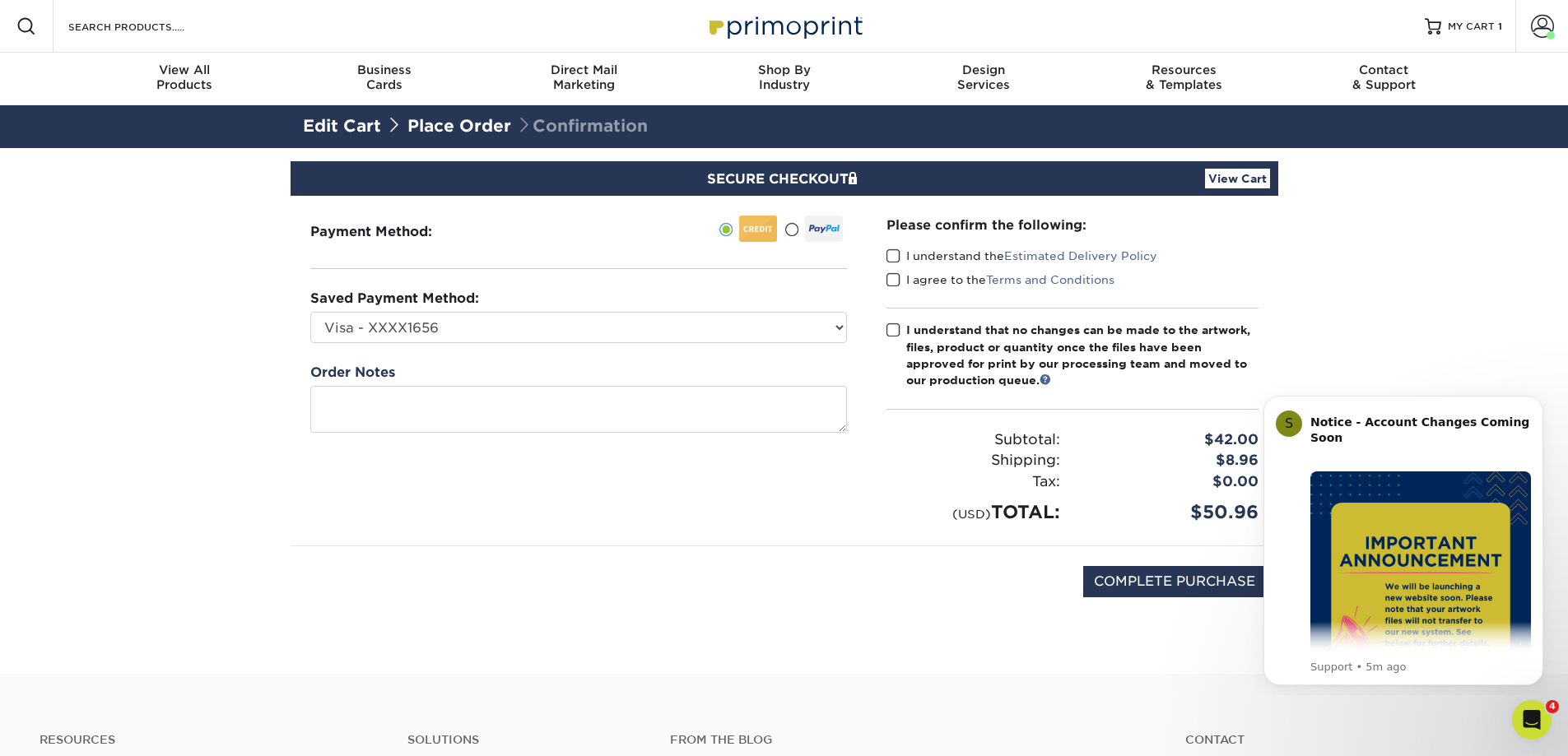
click at [890, 253] on span at bounding box center [893, 256] width 14 height 16
click at [0, 0] on input "I understand the Estimated Delivery Policy" at bounding box center [0, 0] width 0 height 0
click at [888, 279] on span at bounding box center [893, 280] width 14 height 16
click at [0, 0] on input "I agree to the Terms and Conditions" at bounding box center [0, 0] width 0 height 0
click at [894, 329] on span at bounding box center [893, 331] width 14 height 16
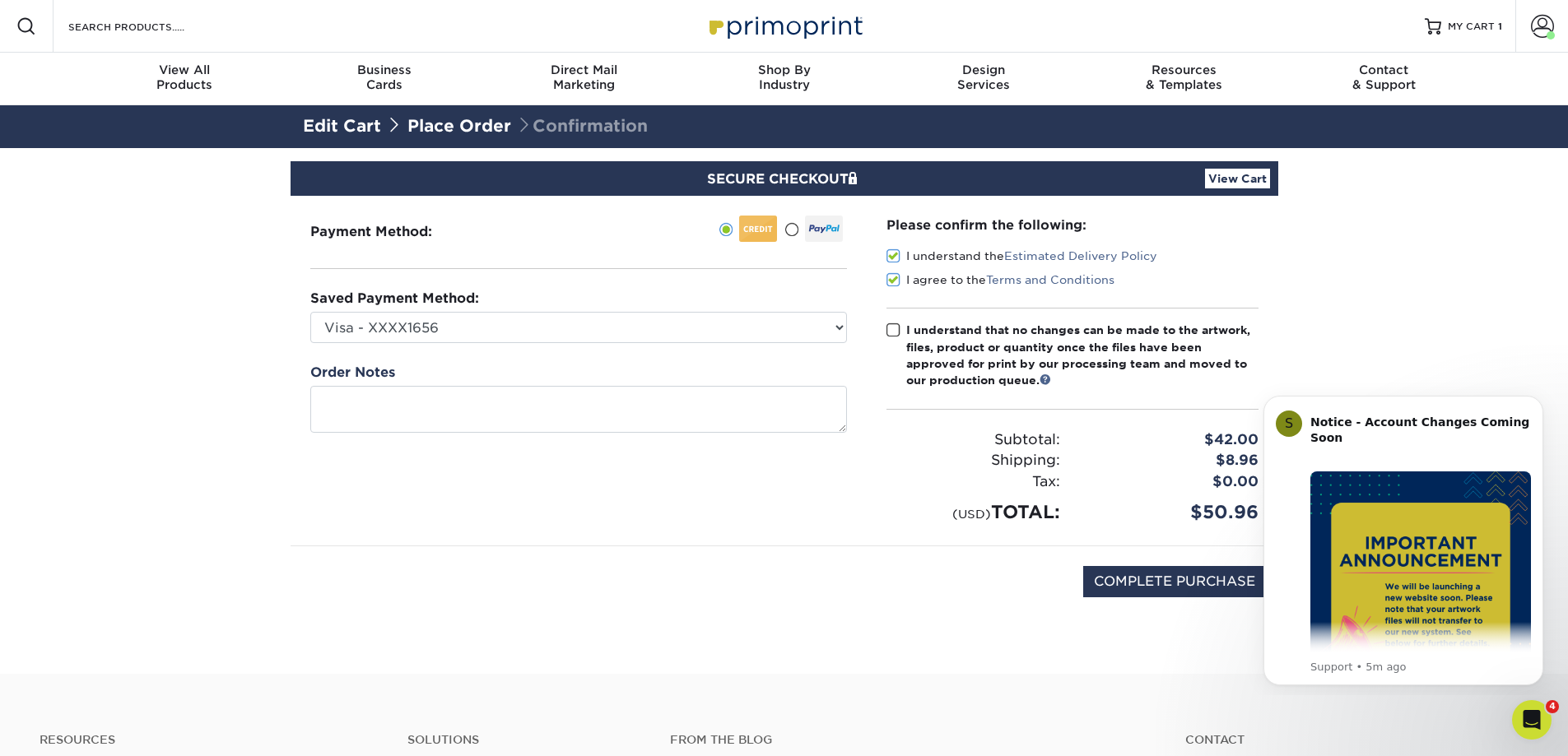
click at [0, 0] on input "I understand that no changes can be made to the artwork, files, product or quan…" at bounding box center [0, 0] width 0 height 0
click at [1192, 582] on input "COMPLETE PURCHASE" at bounding box center [1174, 582] width 183 height 31
type input "PROCESSING, PLEASE WAIT..."
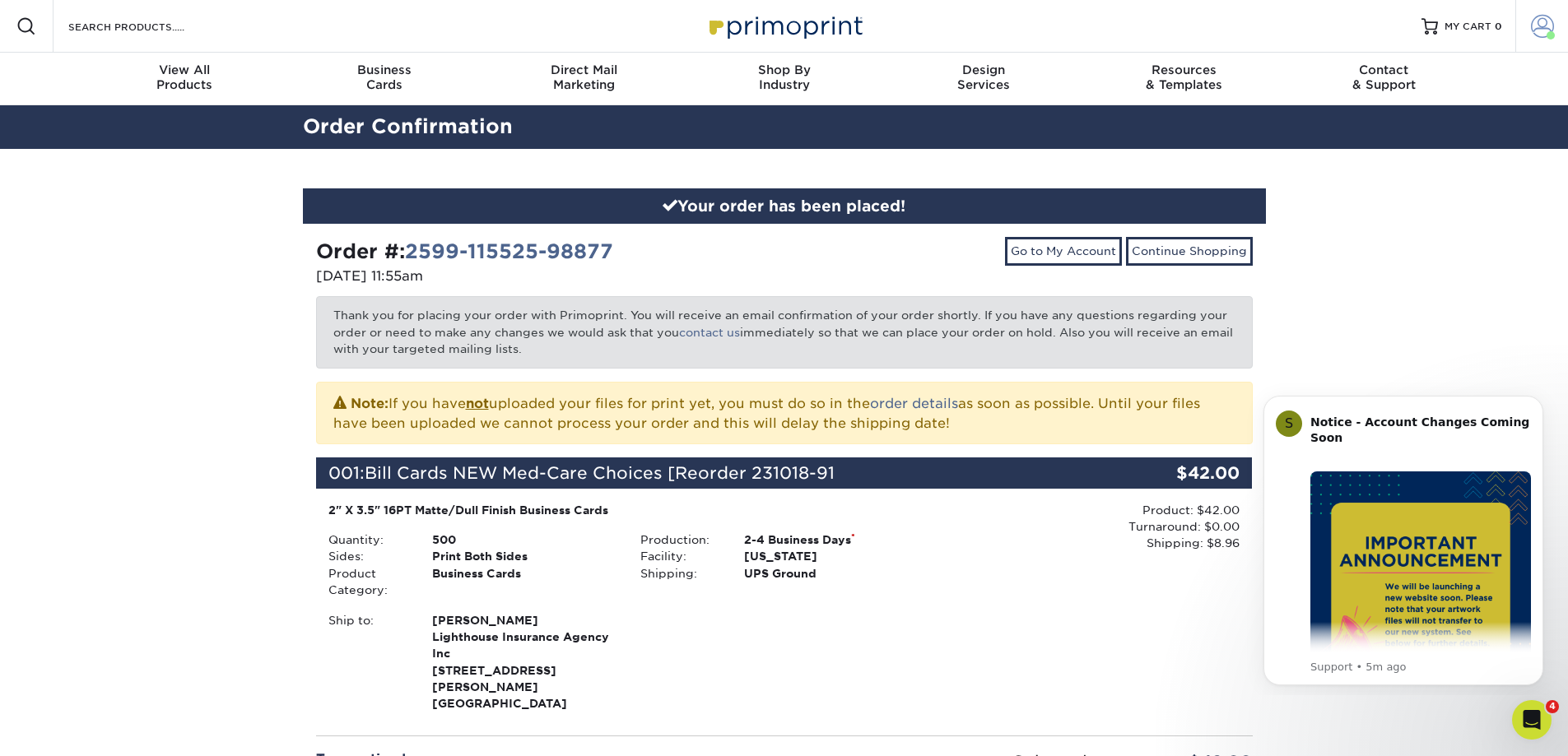
drag, startPoint x: 1539, startPoint y: 27, endPoint x: 1539, endPoint y: 35, distance: 8.0
click at [1539, 27] on span at bounding box center [1542, 27] width 23 height 23
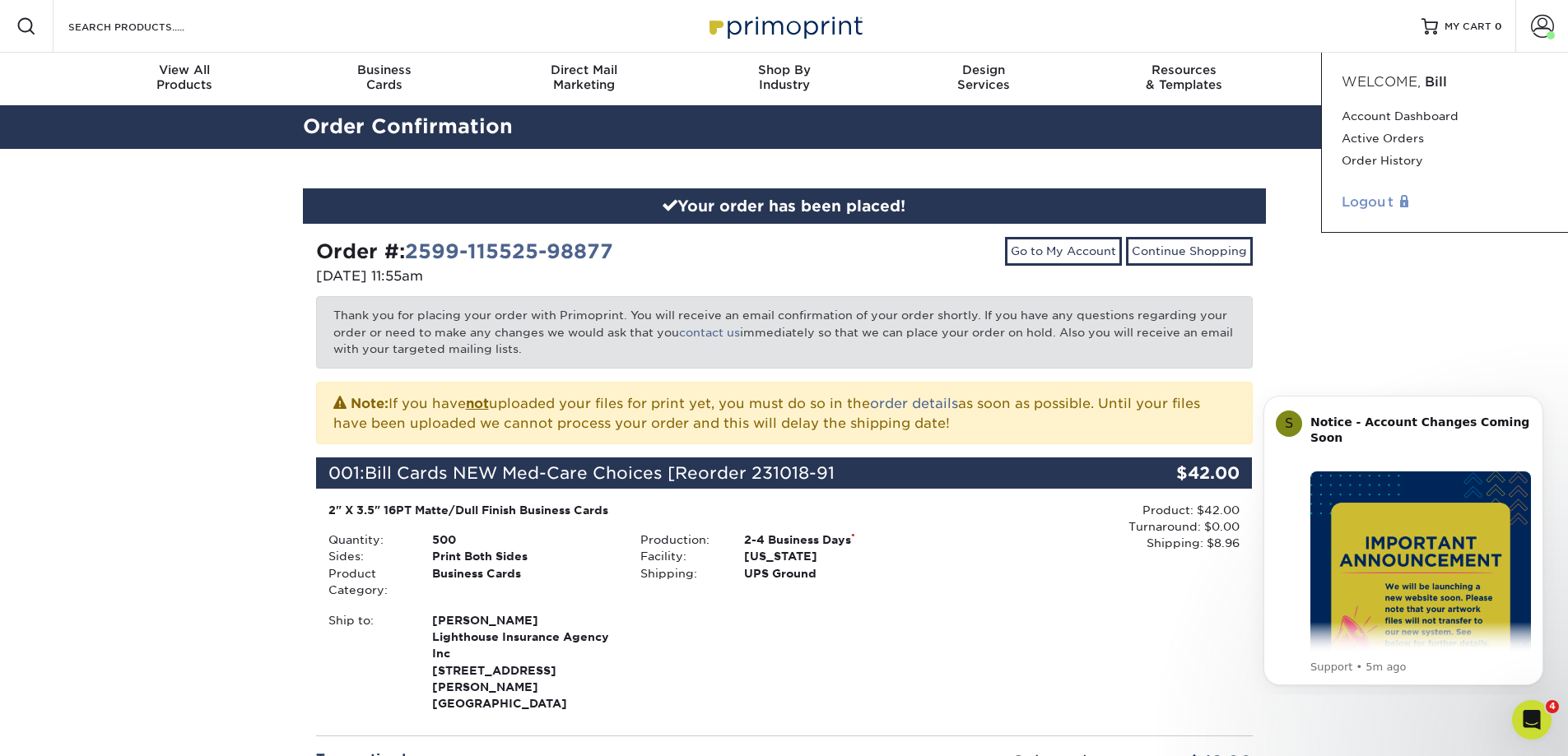
click at [1372, 203] on link "Logout" at bounding box center [1445, 202] width 207 height 20
